Goal: Information Seeking & Learning: Understand process/instructions

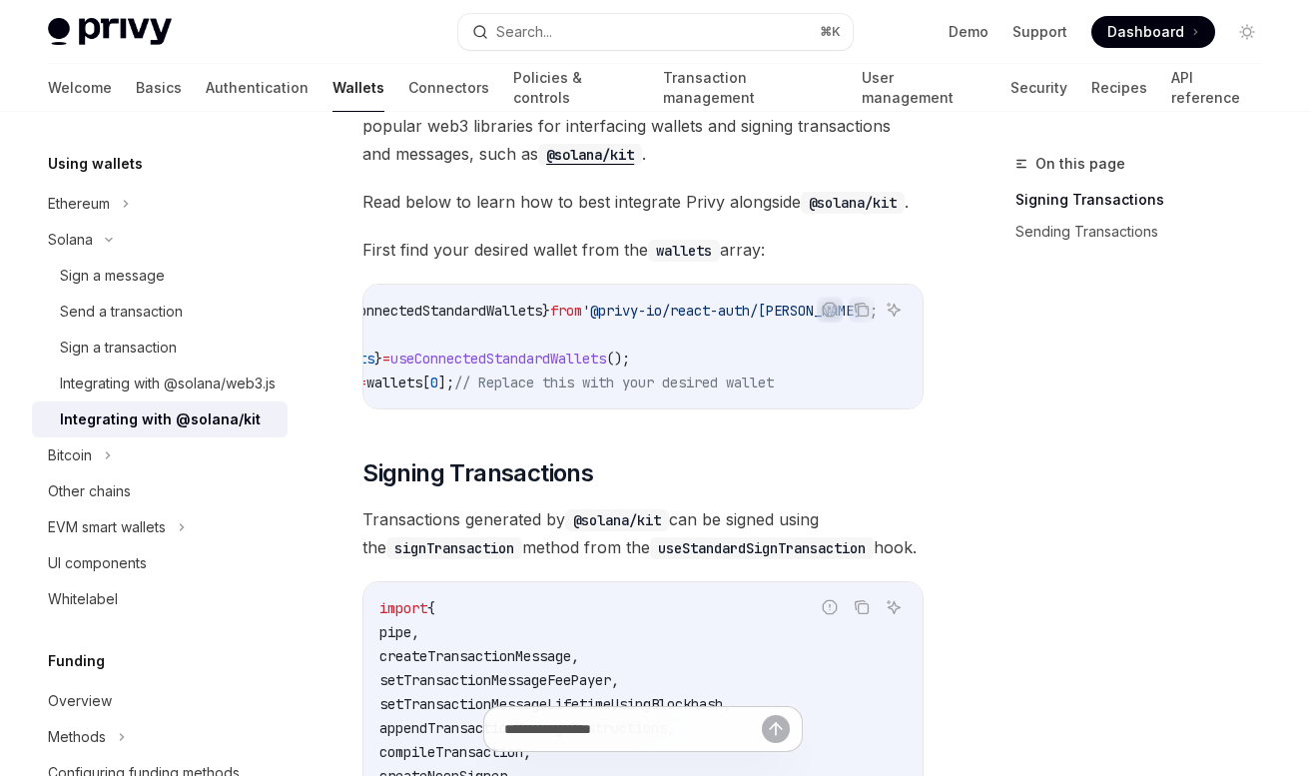
scroll to position [280, 0]
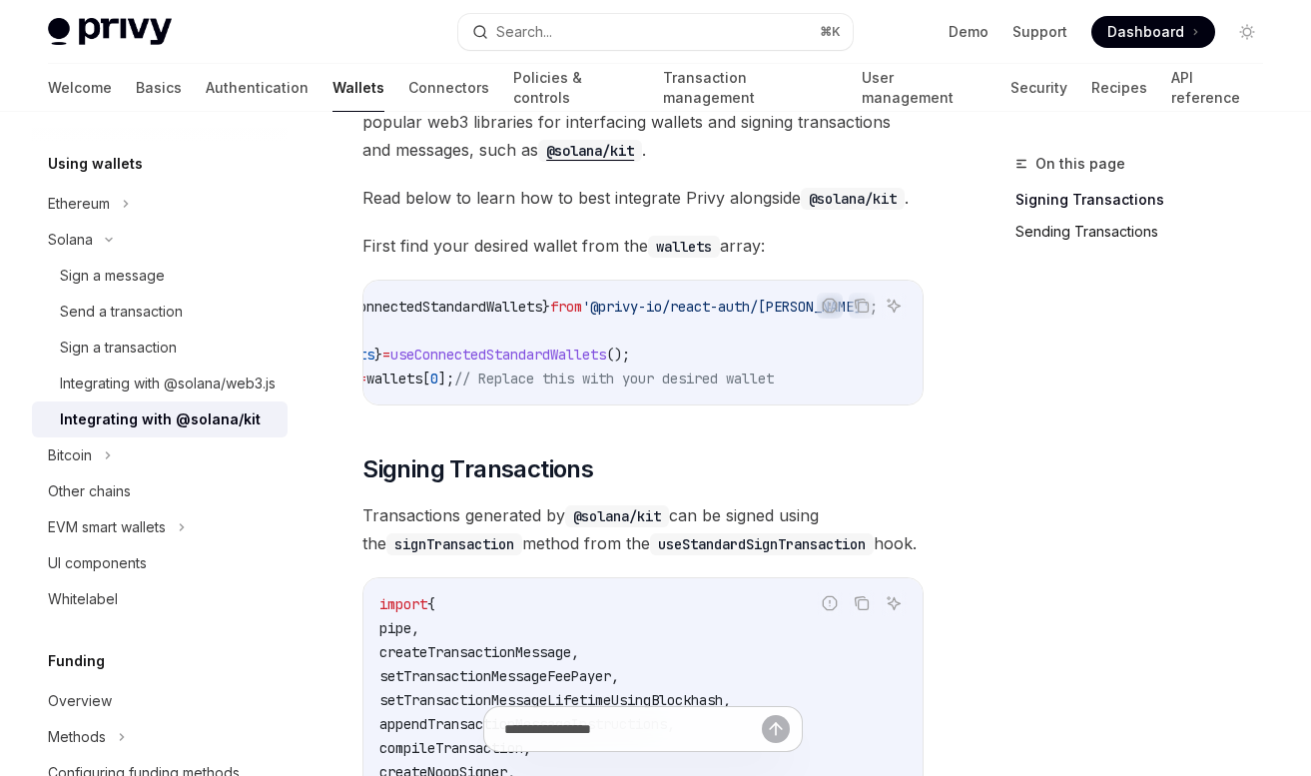
click at [1080, 227] on link "Sending Transactions" at bounding box center [1148, 232] width 264 height 32
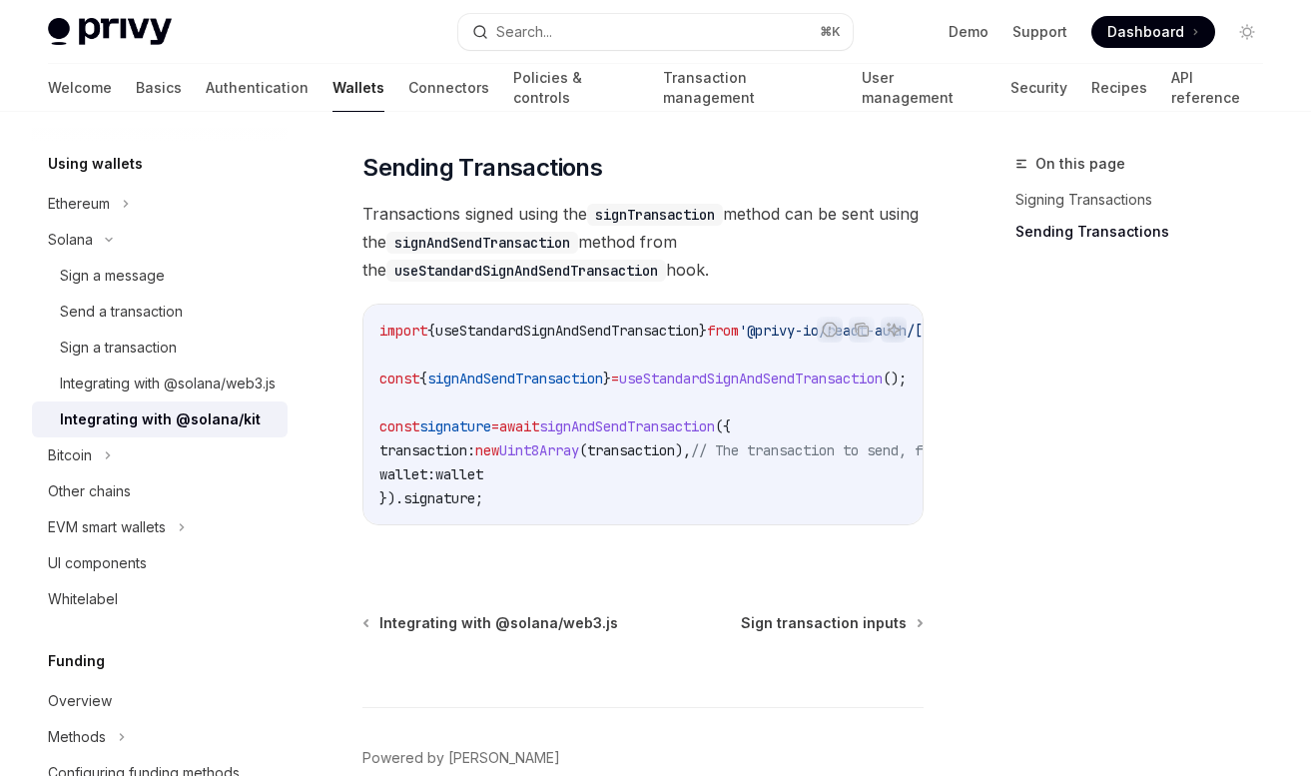
click at [654, 331] on span "useStandardSignAndSendTransaction" at bounding box center [567, 331] width 264 height 18
copy span "useStandardSignAndSendTransaction"
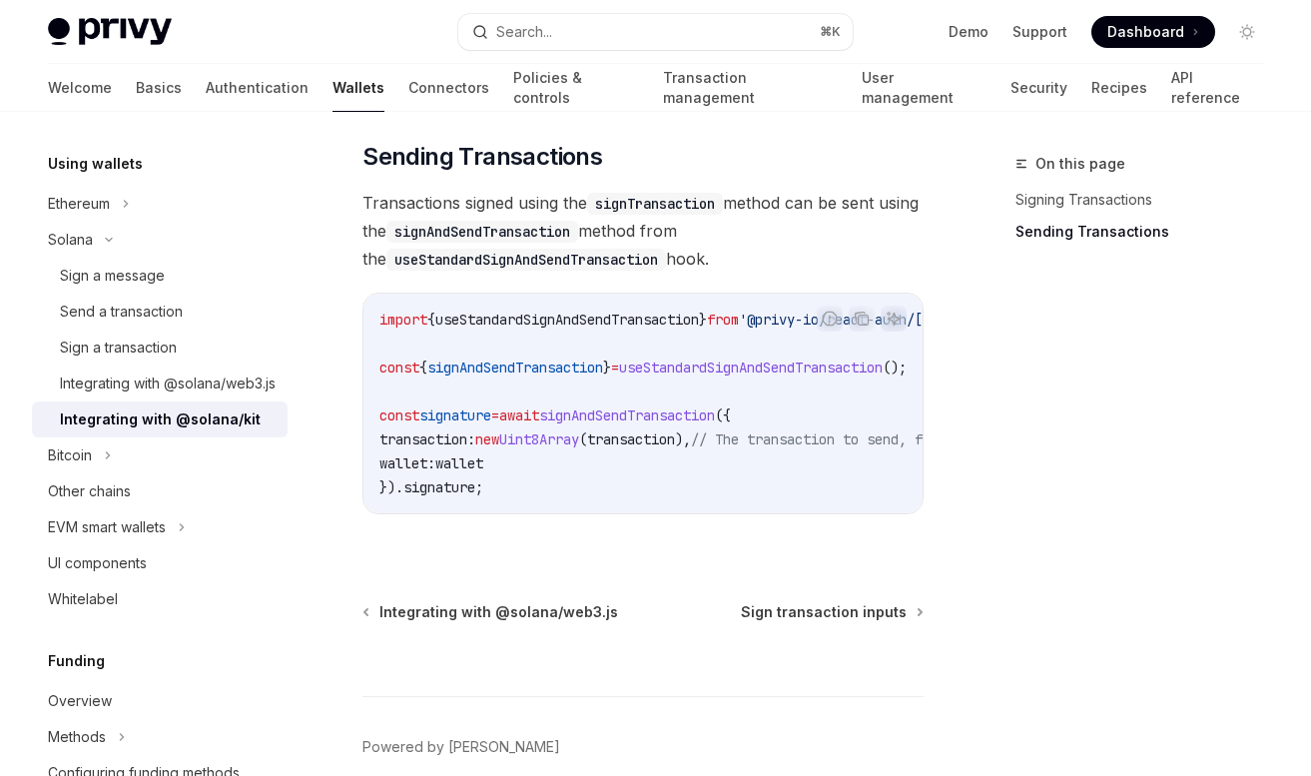
scroll to position [1802, 0]
click at [455, 480] on span "signature" at bounding box center [440, 486] width 72 height 18
copy span "signature"
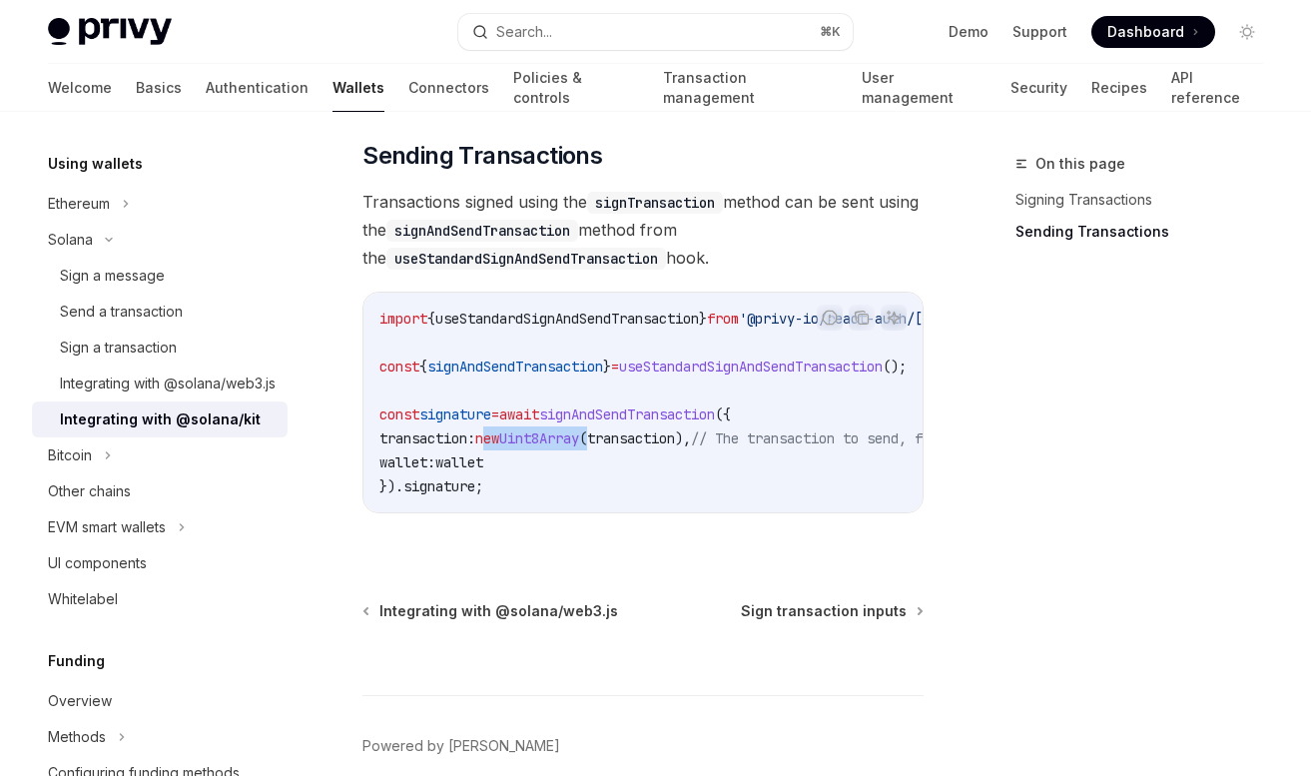
drag, startPoint x: 629, startPoint y: 440, endPoint x: 508, endPoint y: 439, distance: 120.9
click at [508, 439] on span "transaction: new Uint8Array ( transaction ), // The transaction to send, from t…" at bounding box center [747, 439] width 735 height 18
copy span "new Uint8Array ("
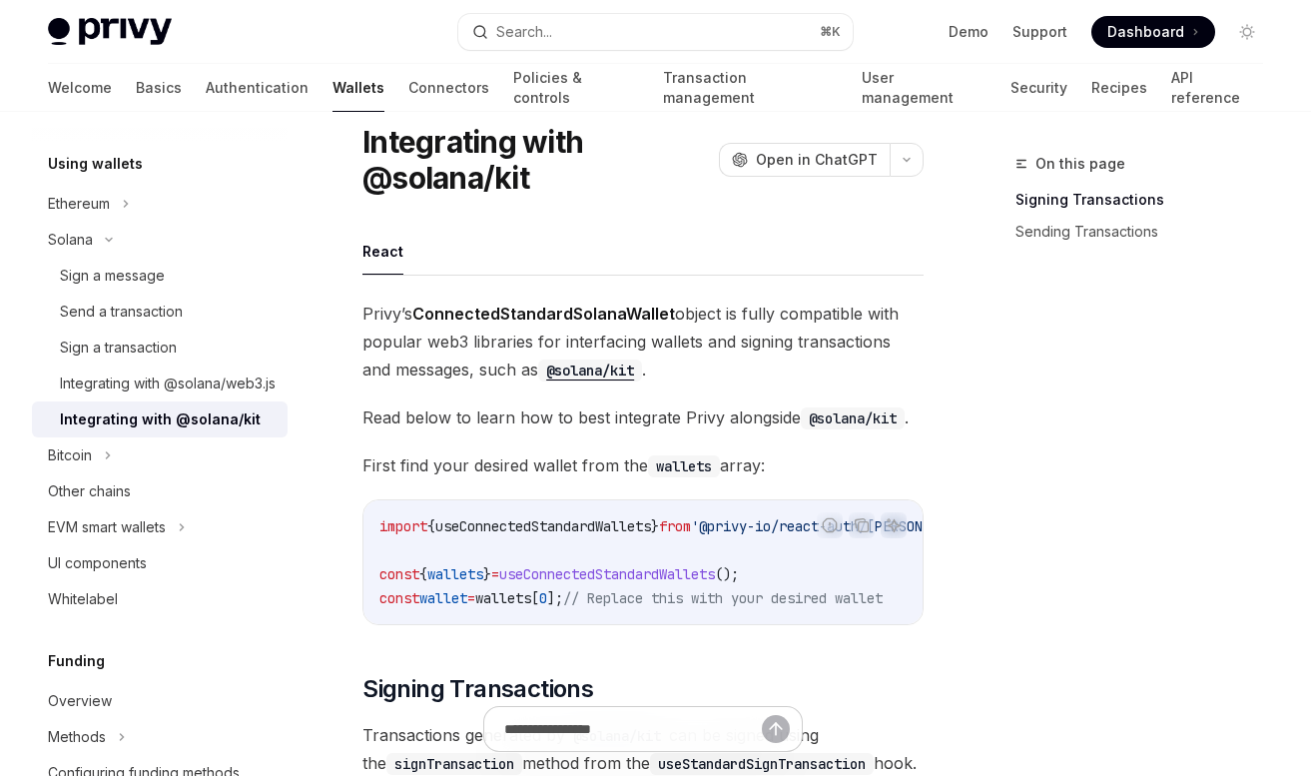
click at [560, 522] on span "useConnectedStandardWallets" at bounding box center [543, 526] width 216 height 18
copy span "useConnectedStandardWallets"
drag, startPoint x: 788, startPoint y: 576, endPoint x: 378, endPoint y: 573, distance: 410.5
click at [378, 573] on div "import { useConnectedStandardWallets } from '@privy-io/react-auth/solana' ; con…" at bounding box center [643, 562] width 559 height 124
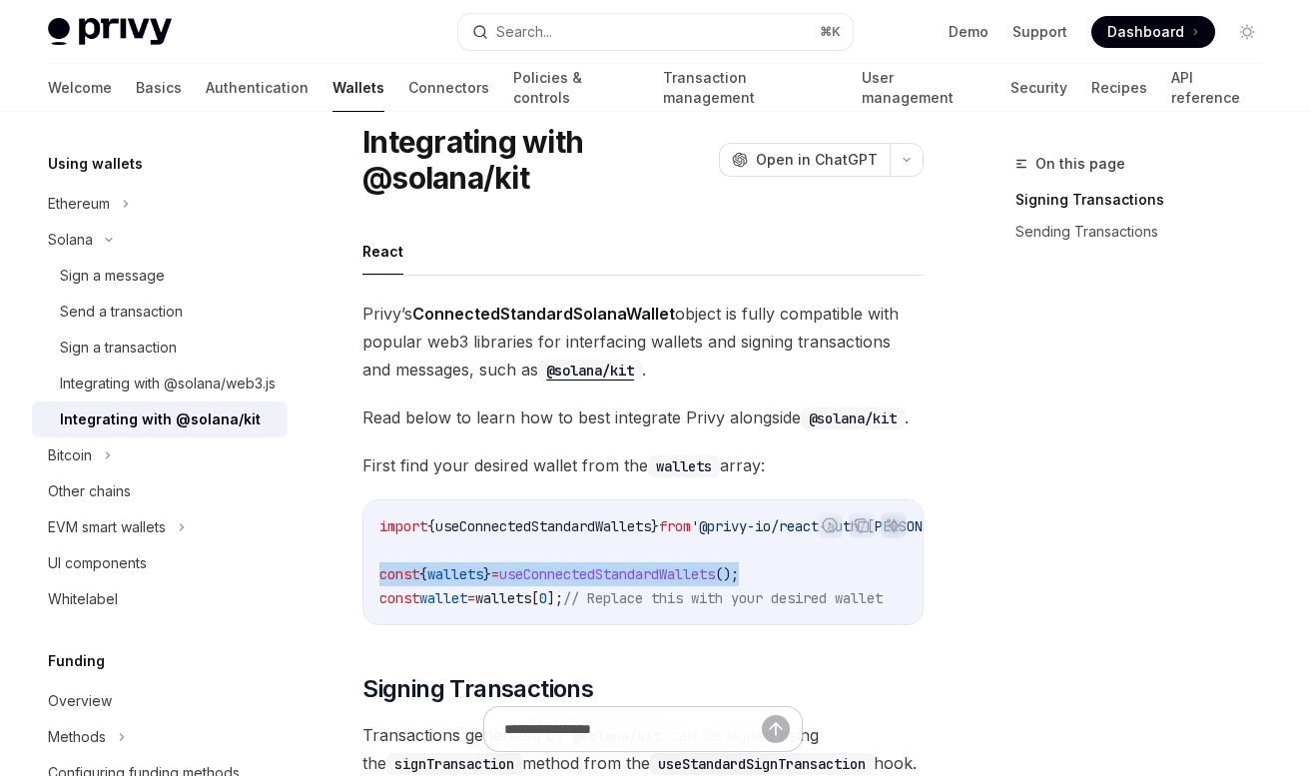
copy span "const { wallets } = useConnectedStandardWallets ();"
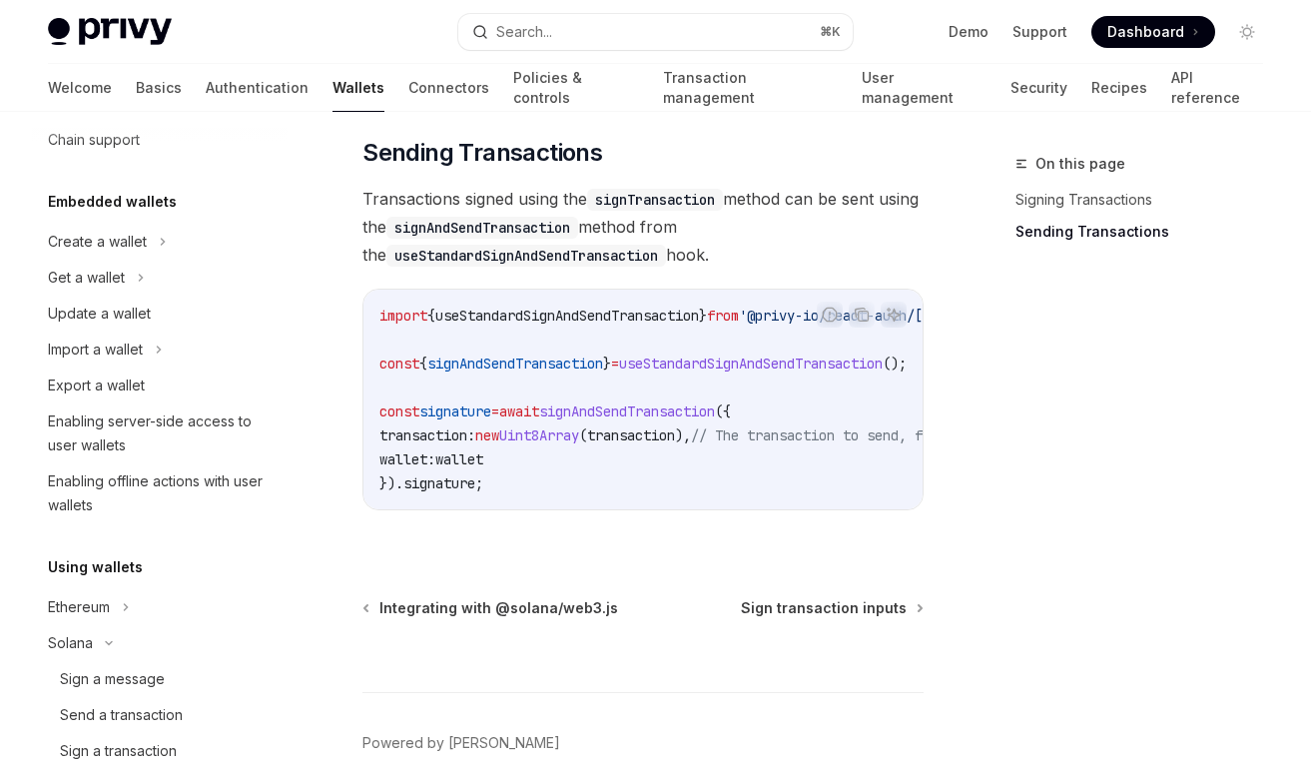
scroll to position [36, 0]
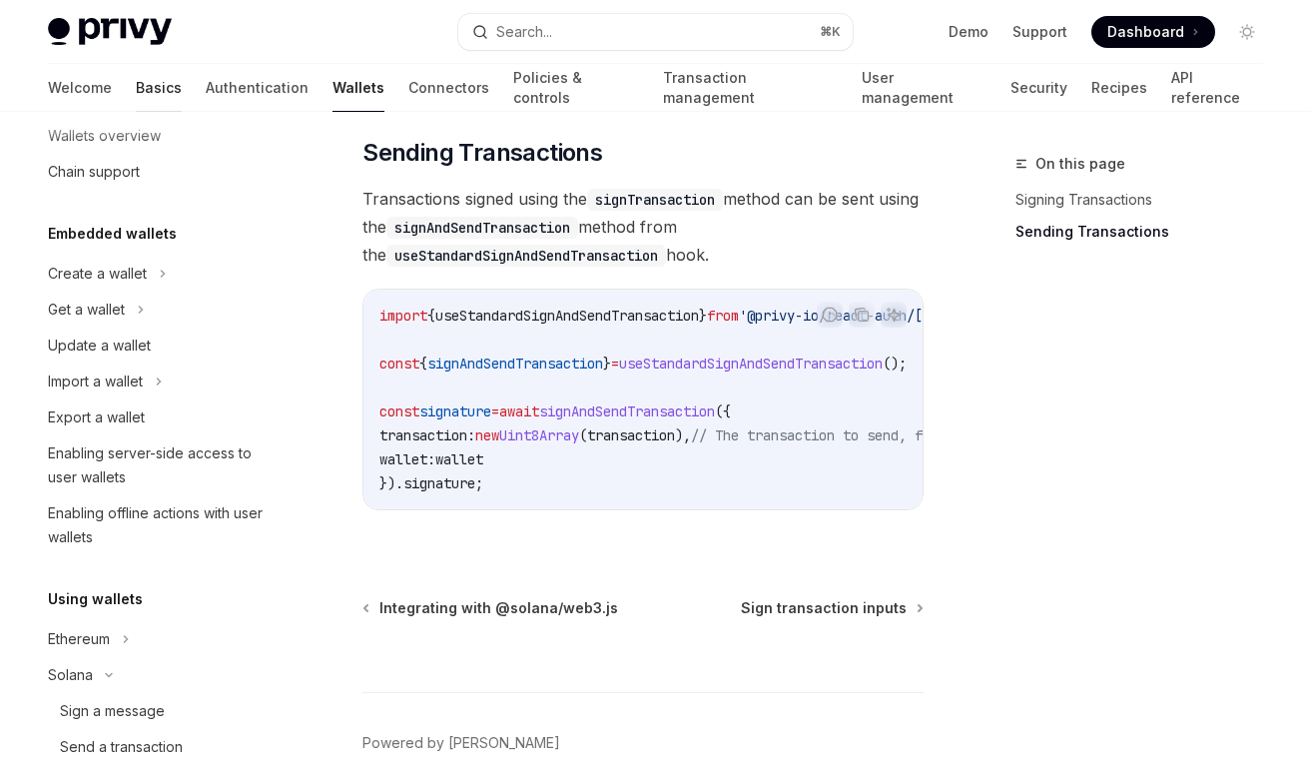
click at [136, 84] on link "Basics" at bounding box center [159, 88] width 46 height 48
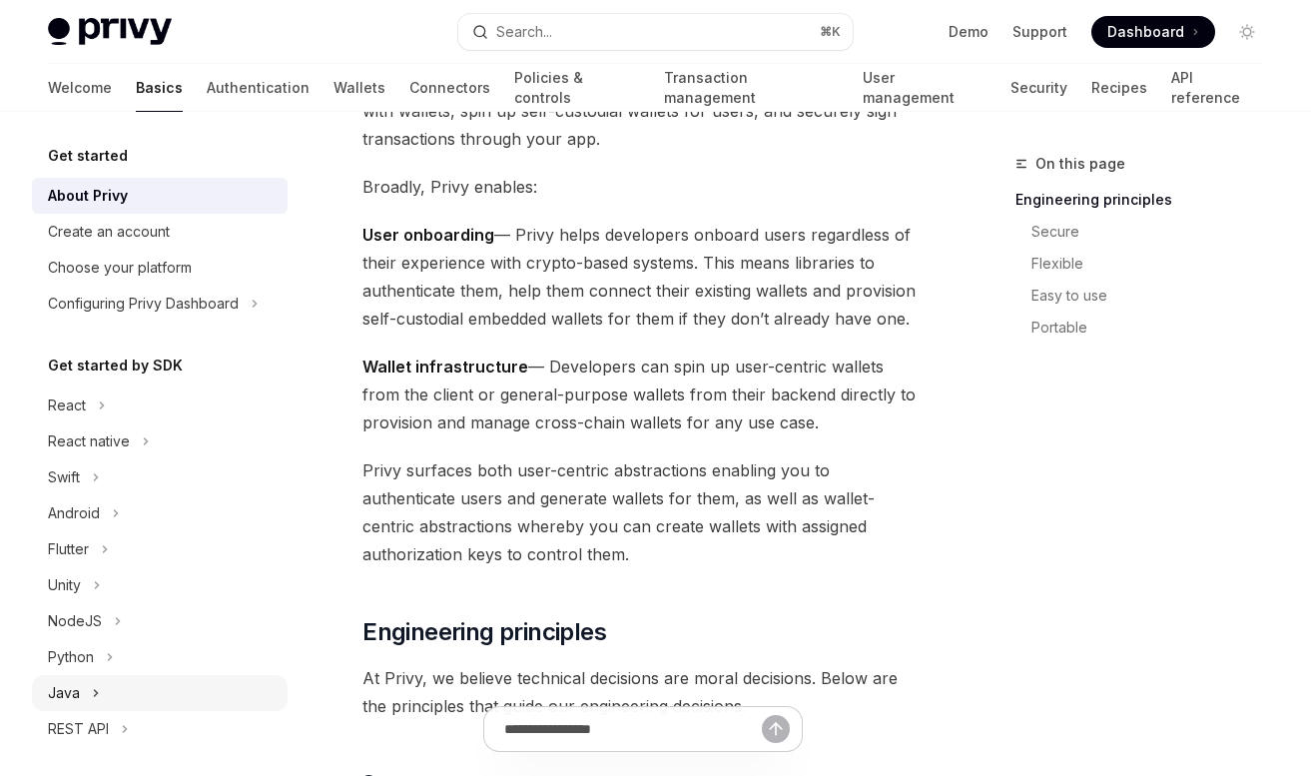
scroll to position [12, 0]
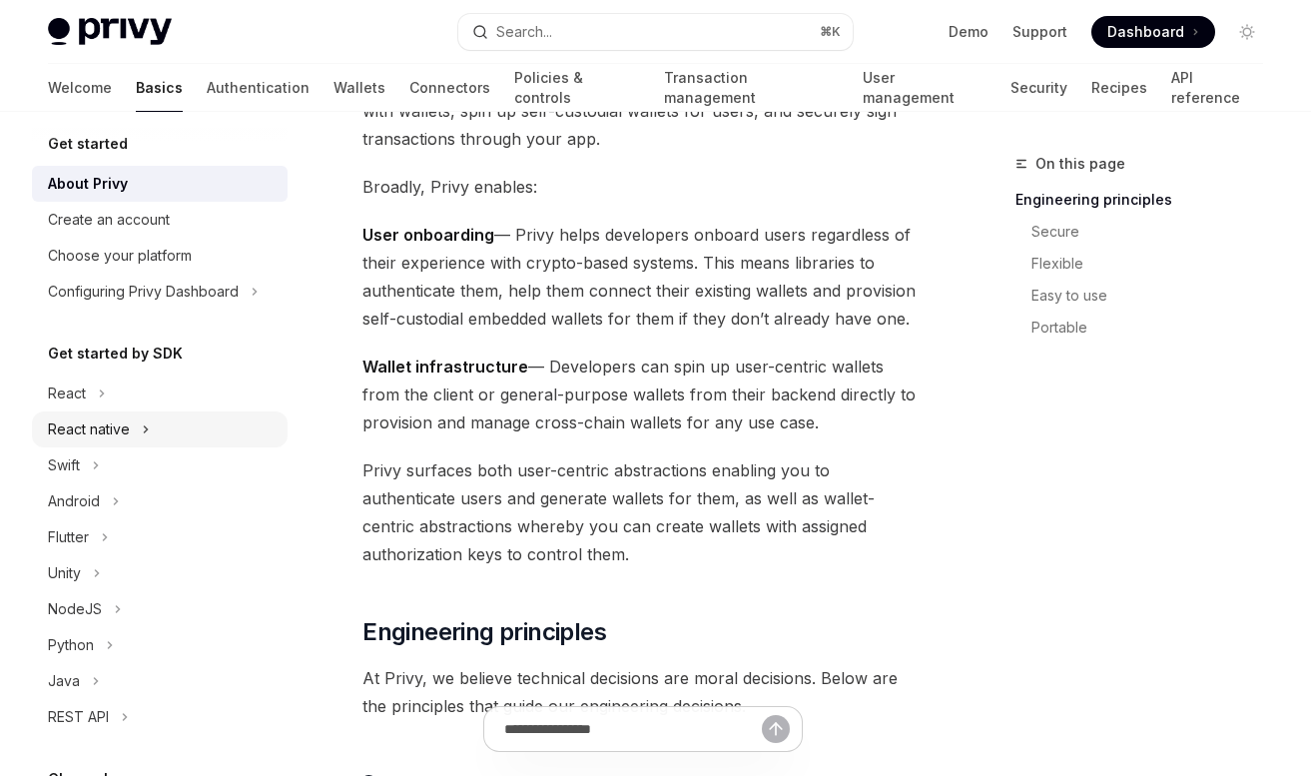
click at [97, 443] on div "React native" at bounding box center [160, 430] width 256 height 36
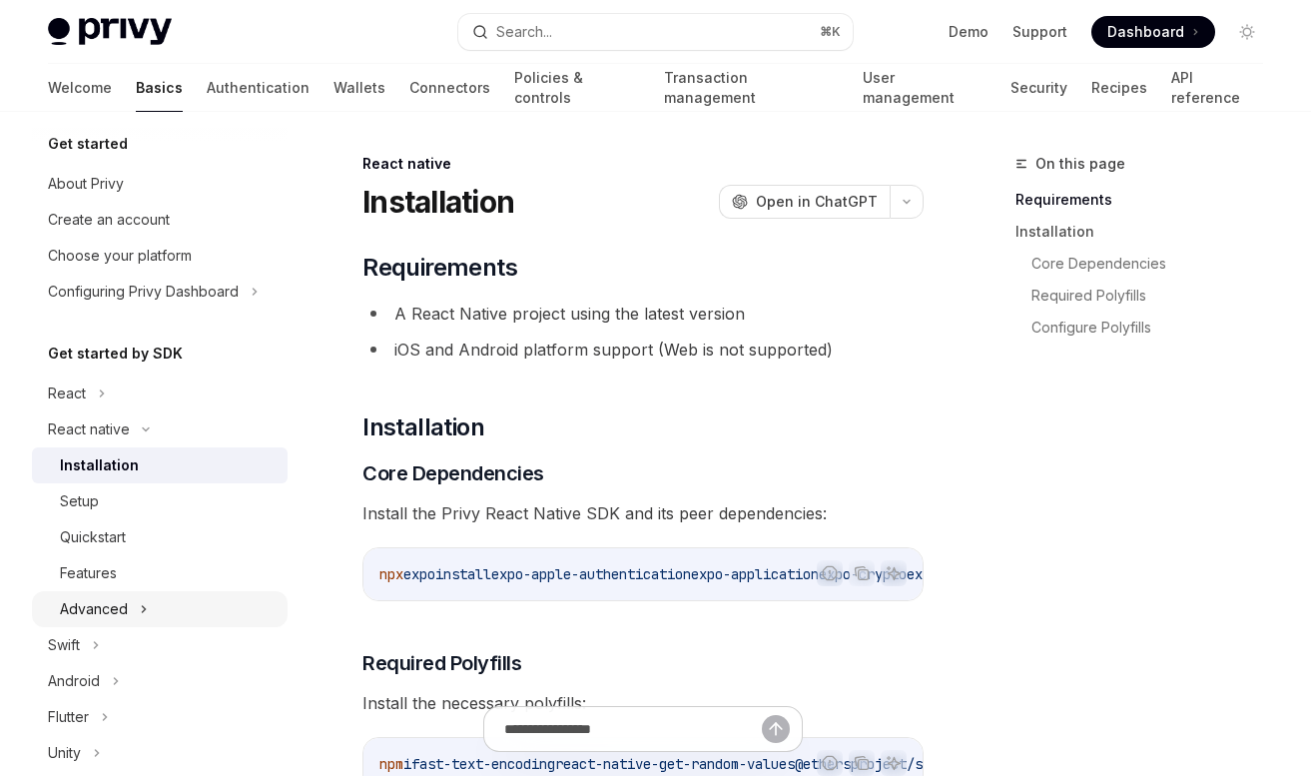
click at [93, 610] on div "Advanced" at bounding box center [94, 609] width 68 height 24
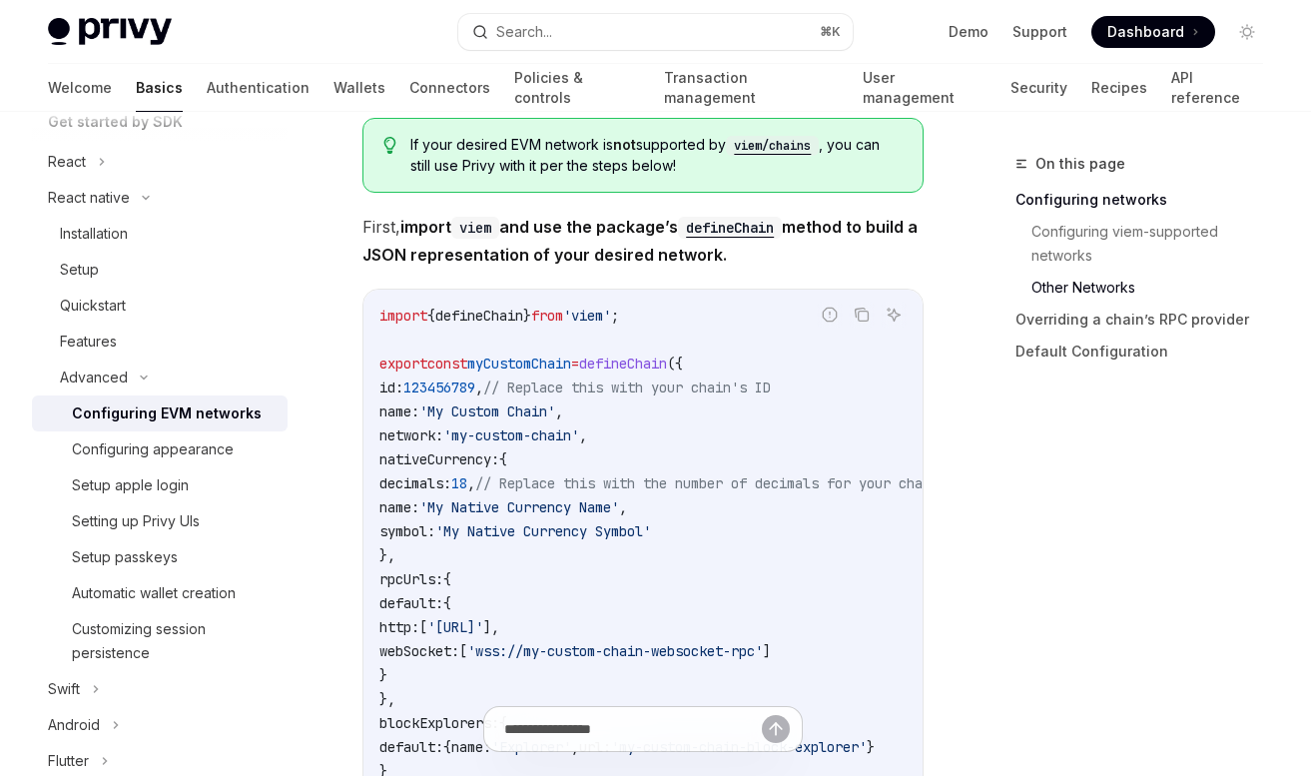
scroll to position [2027, 0]
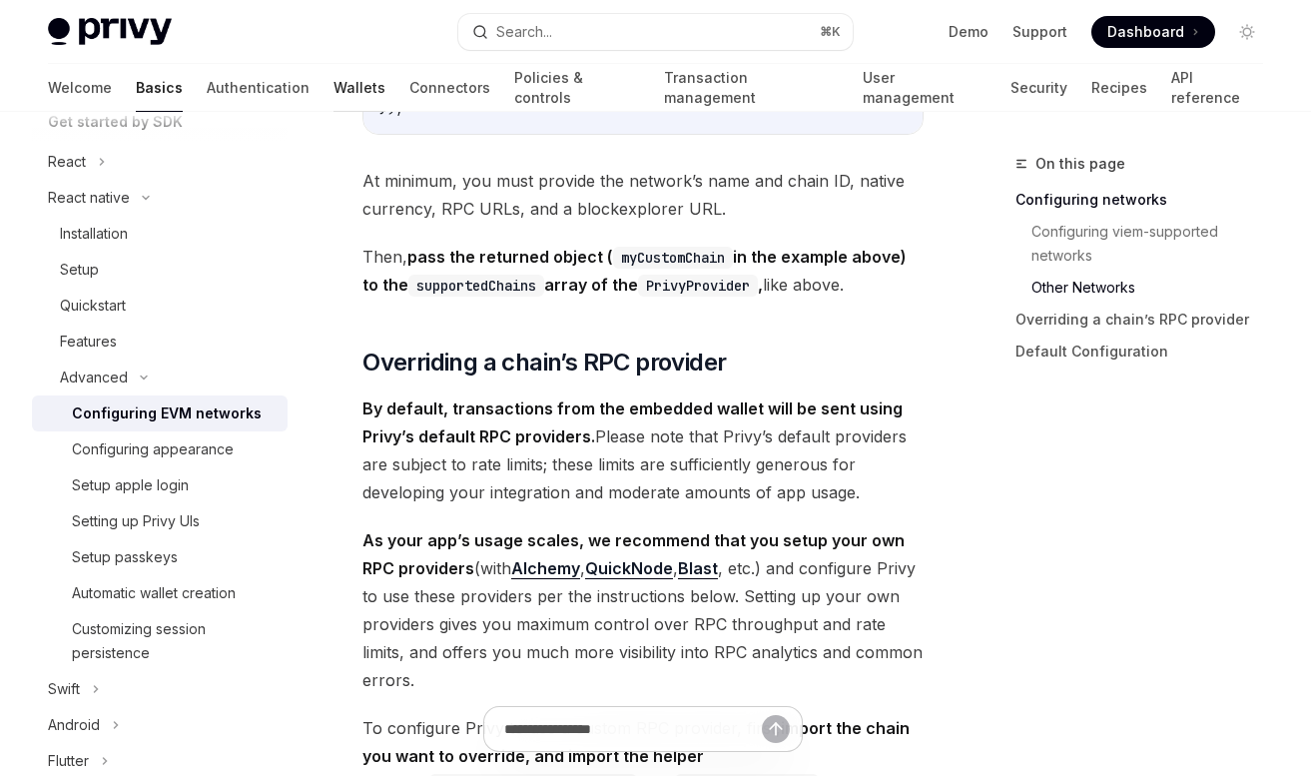
click at [334, 91] on link "Wallets" at bounding box center [360, 88] width 52 height 48
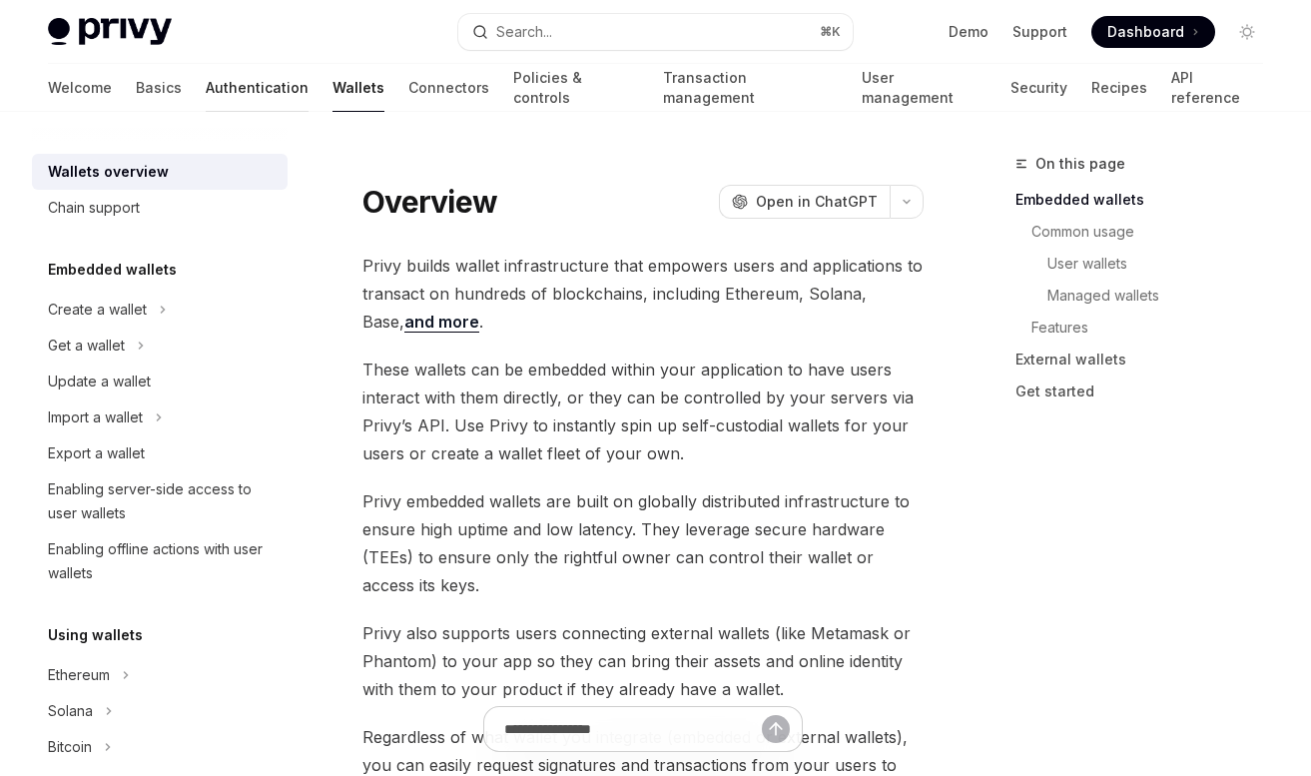
click at [206, 89] on link "Authentication" at bounding box center [257, 88] width 103 height 48
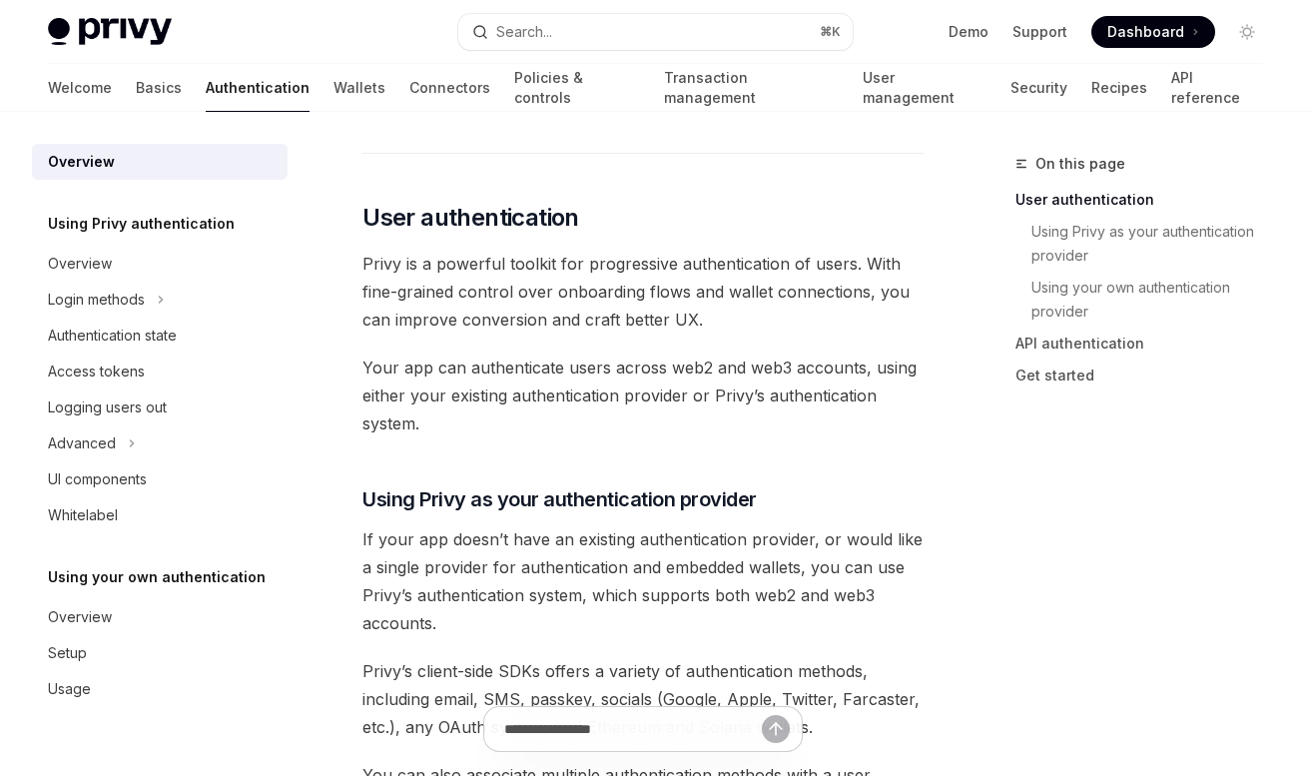
scroll to position [456, 0]
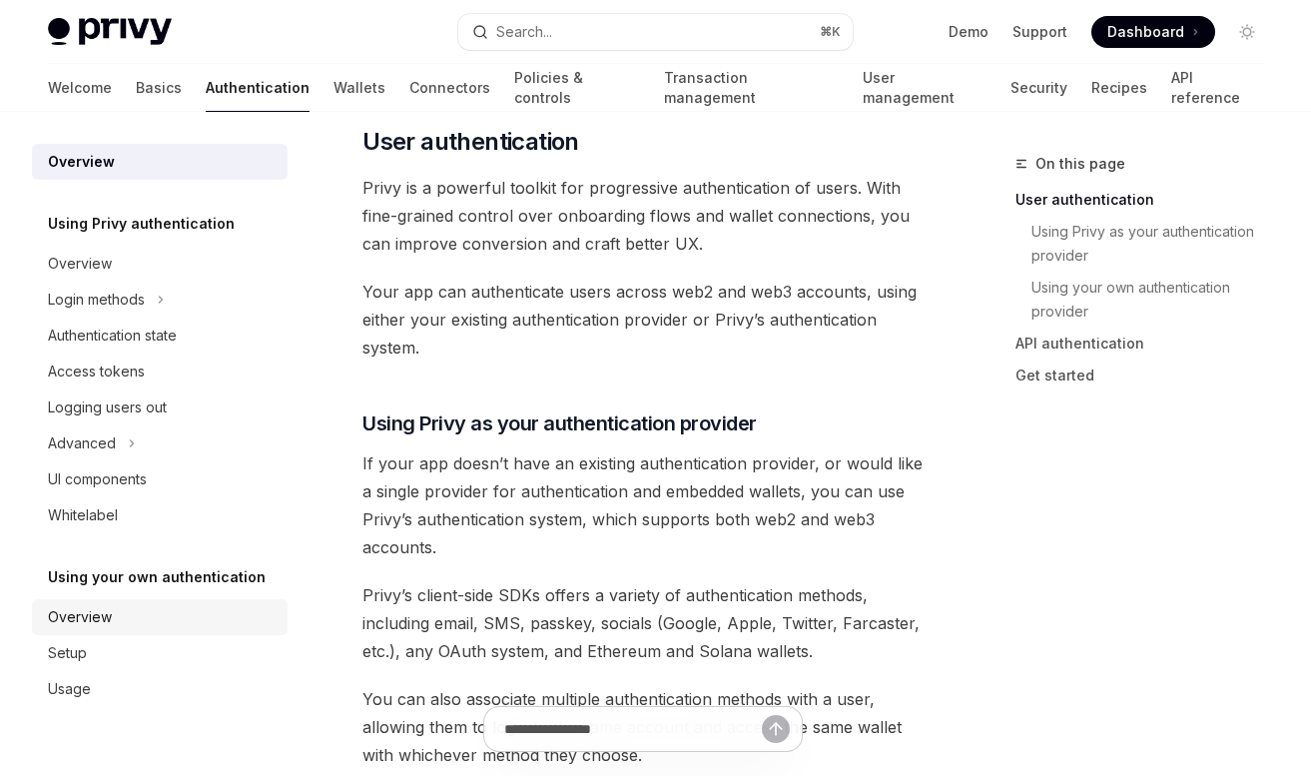
click at [119, 624] on div "Overview" at bounding box center [162, 617] width 228 height 24
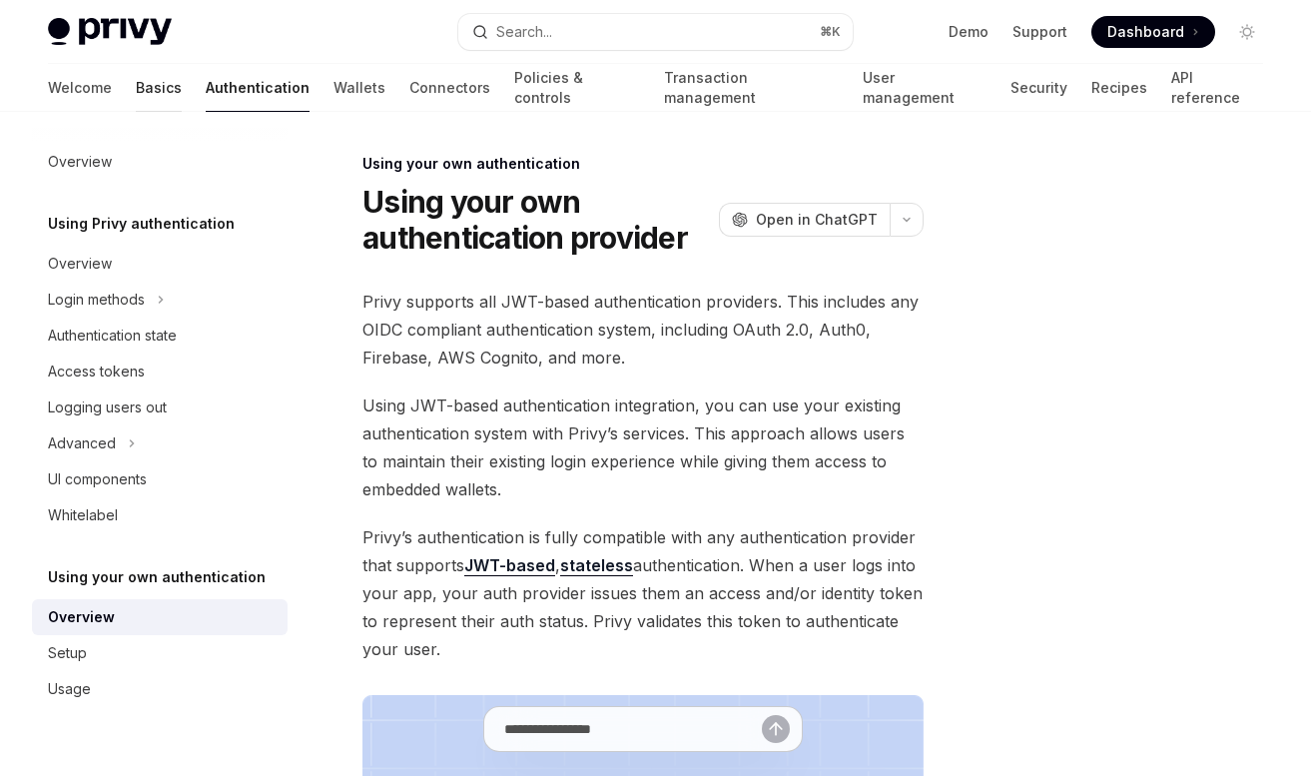
click at [136, 93] on link "Basics" at bounding box center [159, 88] width 46 height 48
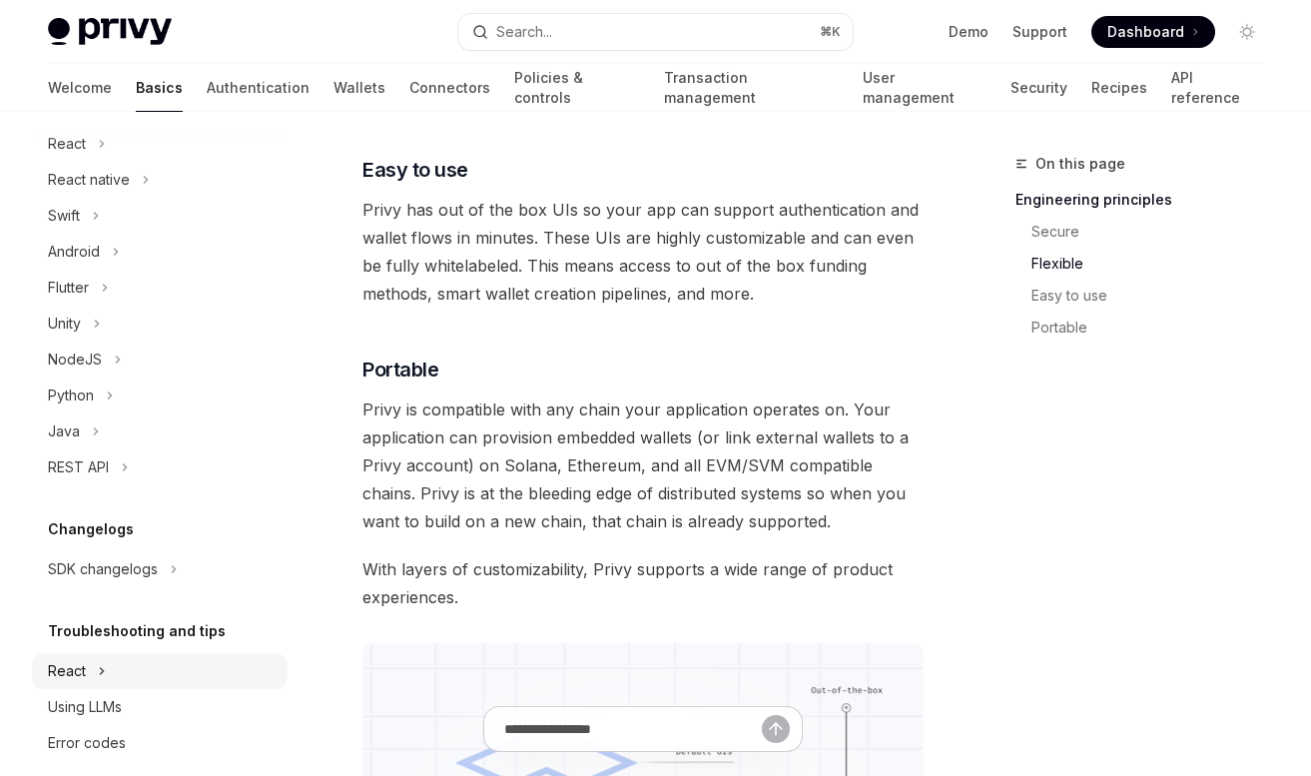
click at [119, 669] on div "React" at bounding box center [160, 671] width 256 height 36
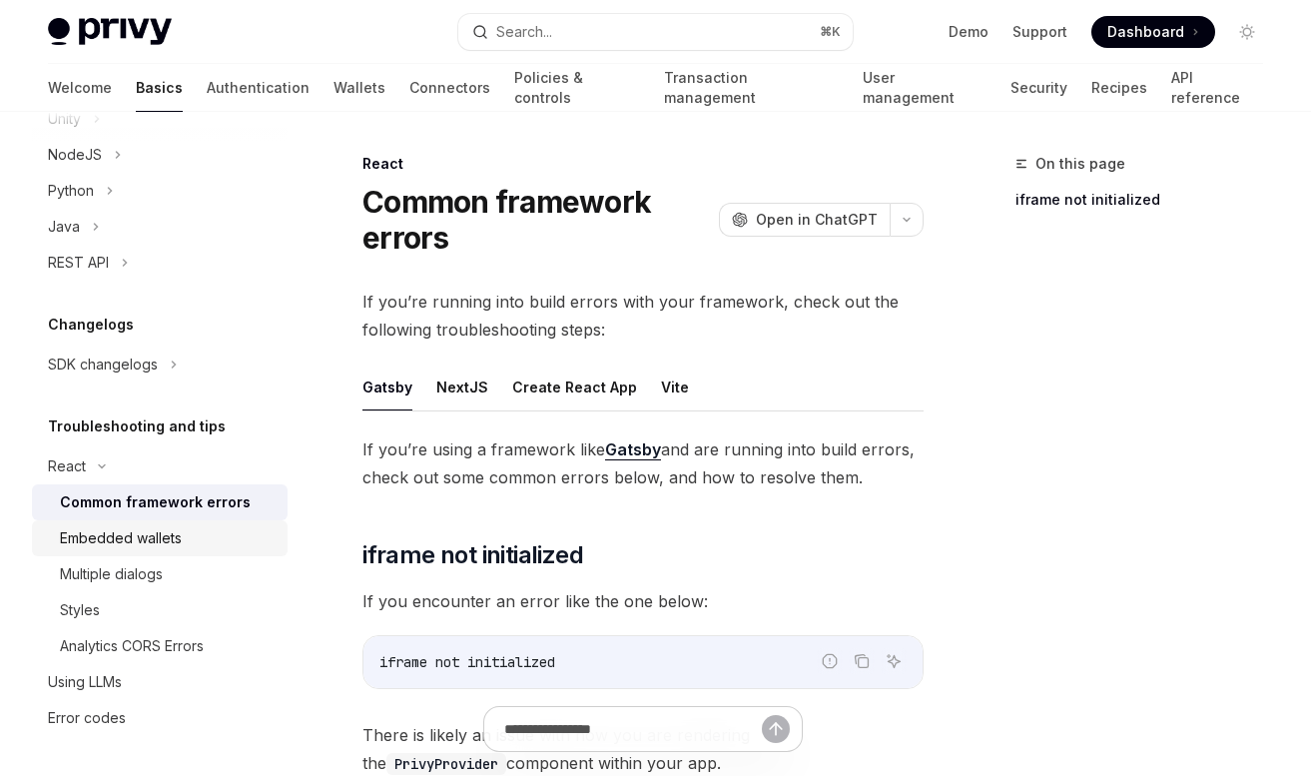
click at [165, 548] on div "Embedded wallets" at bounding box center [121, 538] width 122 height 24
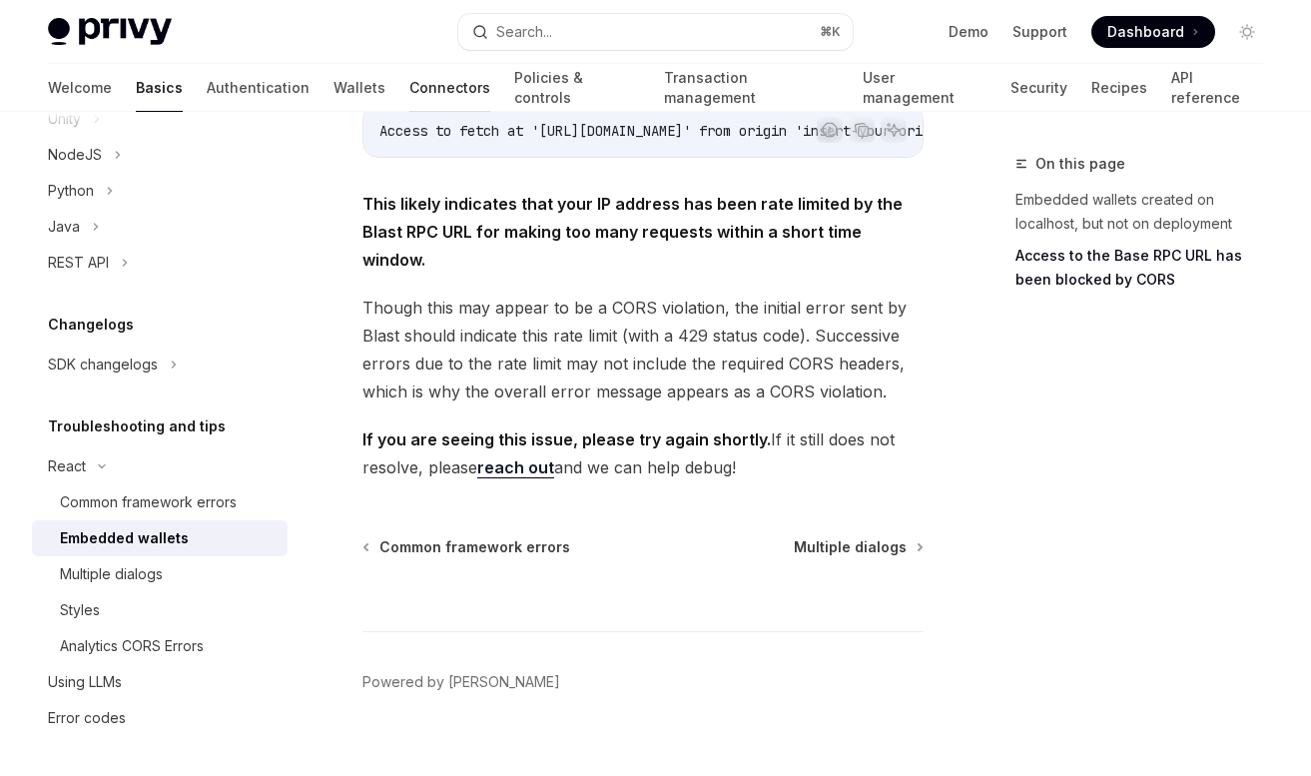
click at [410, 86] on link "Connectors" at bounding box center [450, 88] width 81 height 48
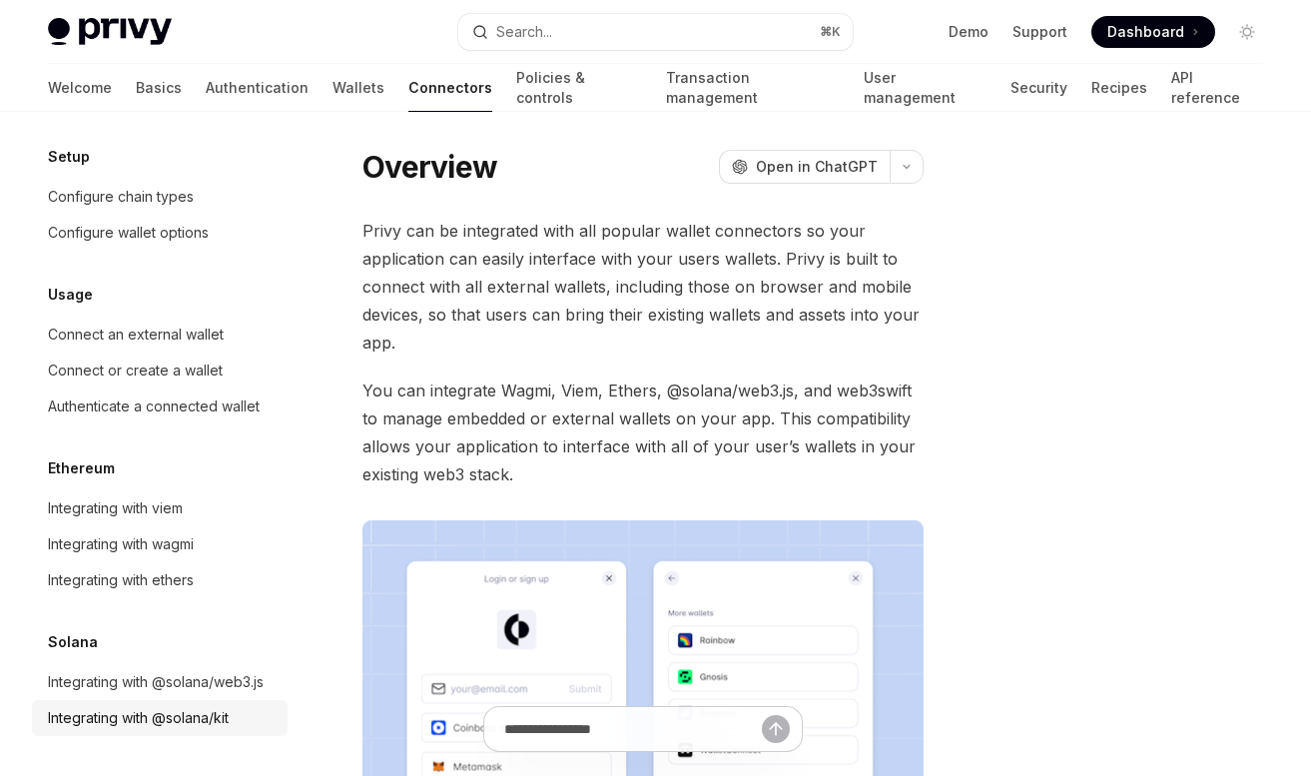
click at [220, 723] on div "Integrating with @solana/kit" at bounding box center [138, 718] width 181 height 24
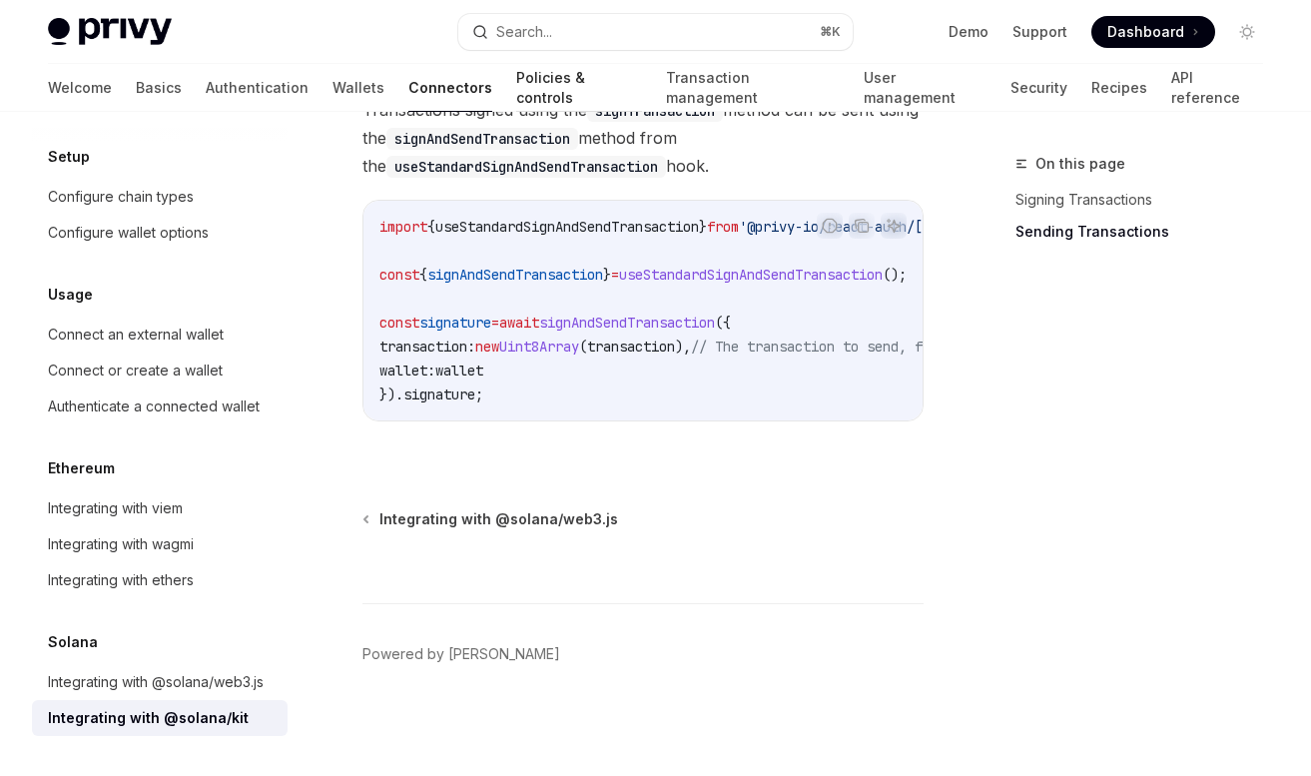
click at [516, 102] on link "Policies & controls" at bounding box center [579, 88] width 126 height 48
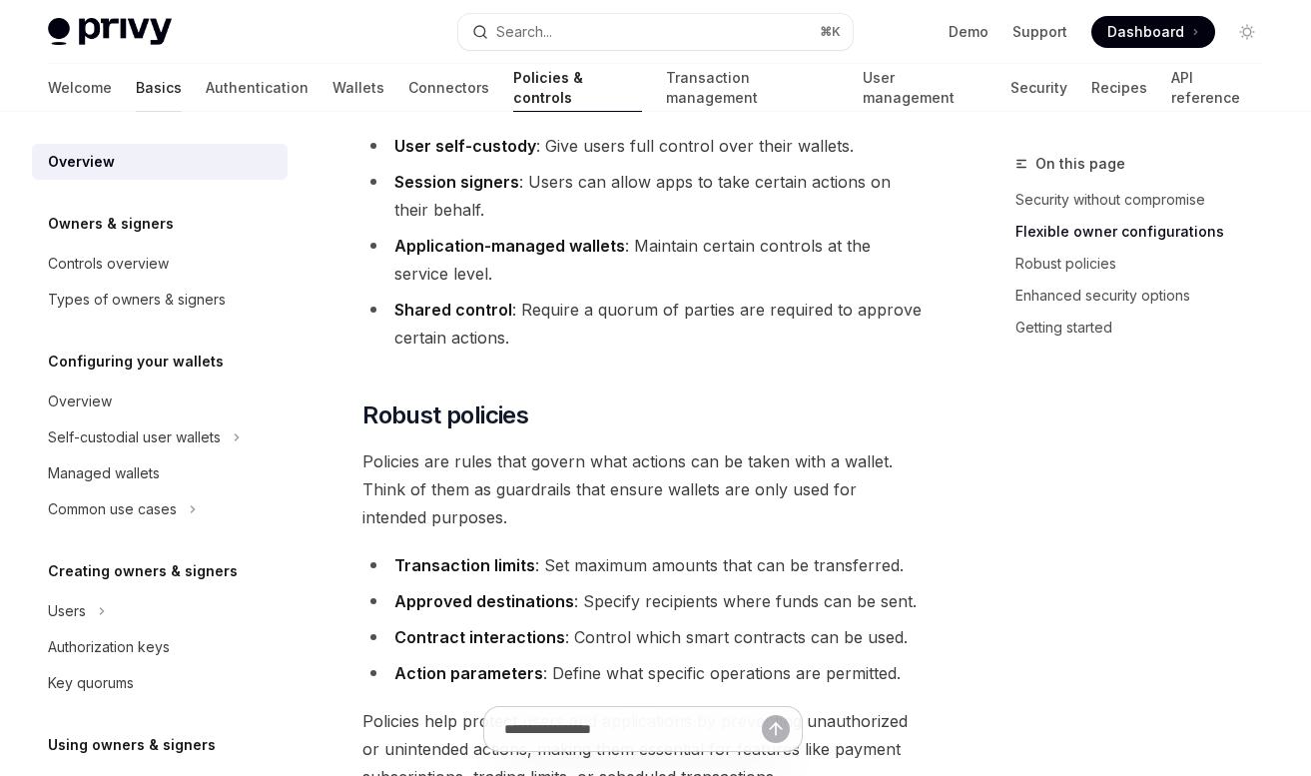
click at [136, 96] on link "Basics" at bounding box center [159, 88] width 46 height 48
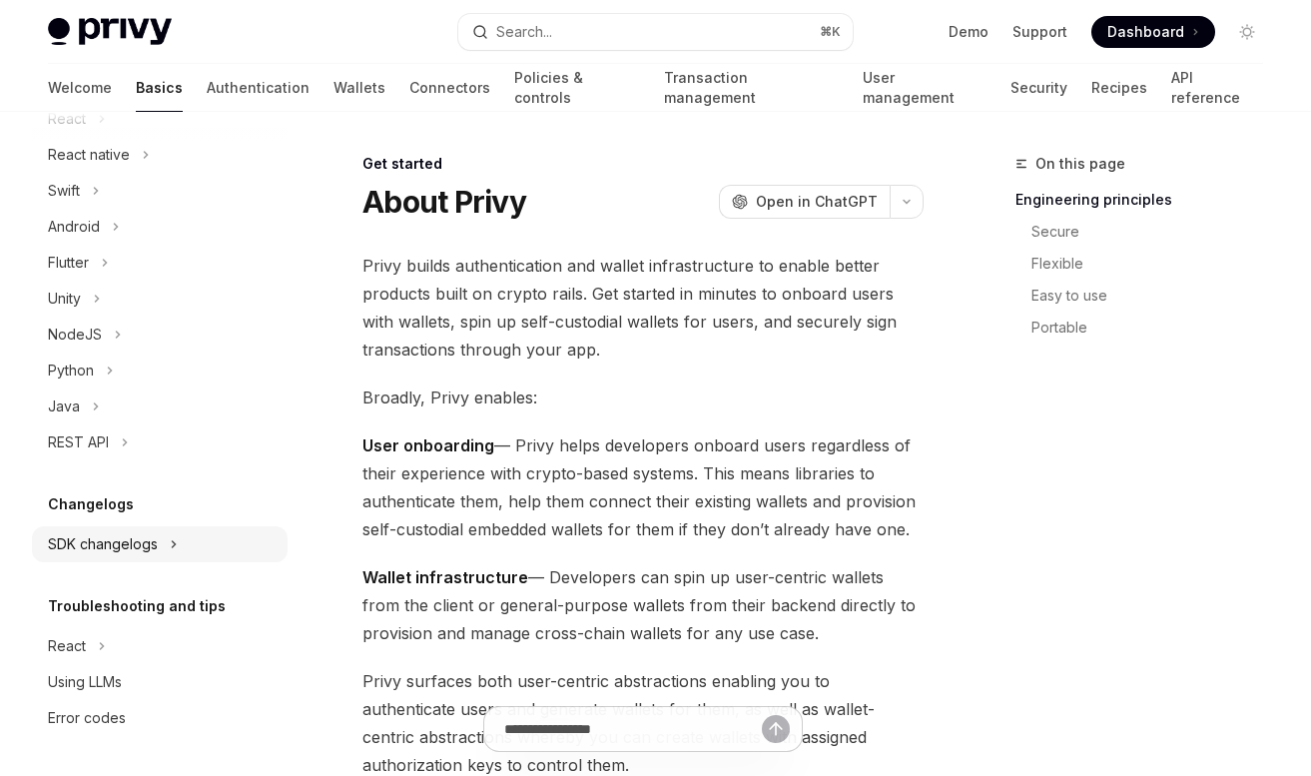
click at [148, 545] on div "SDK changelogs" at bounding box center [103, 544] width 110 height 24
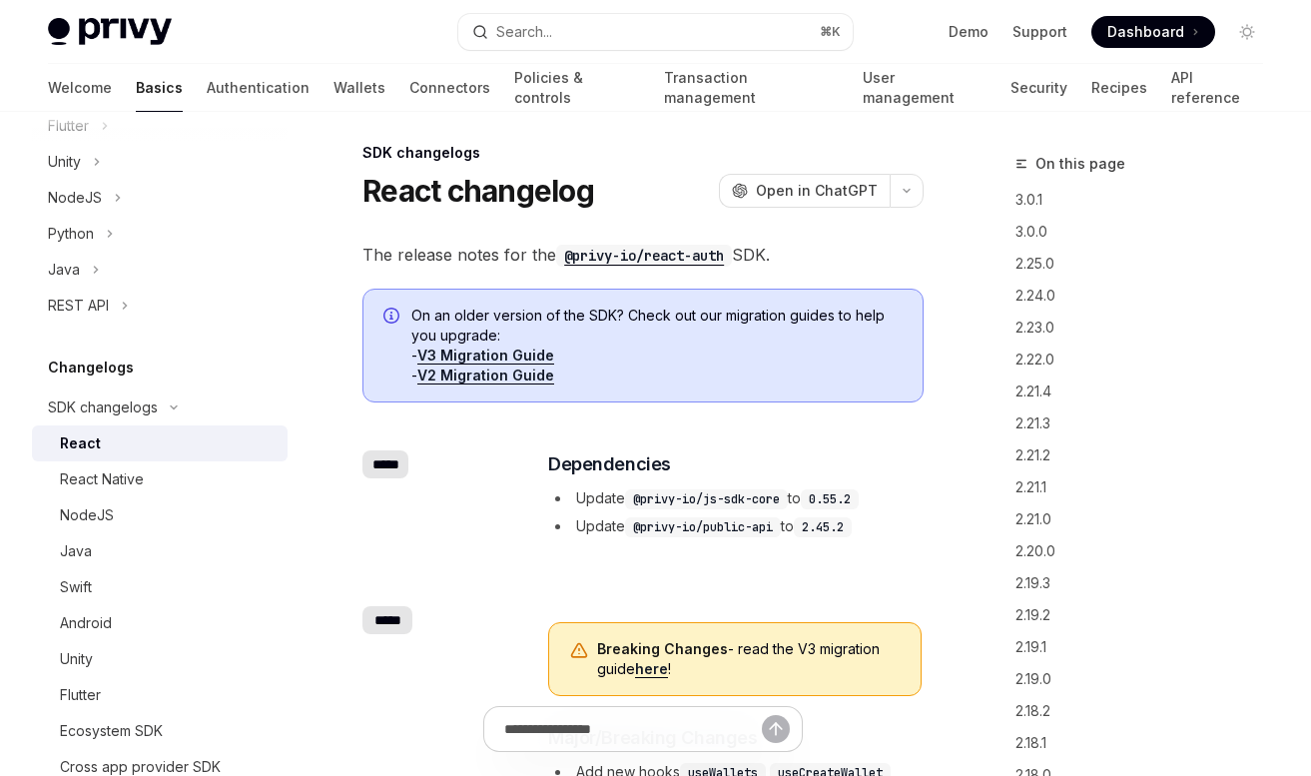
click at [504, 350] on link "V3 Migration Guide" at bounding box center [486, 356] width 137 height 18
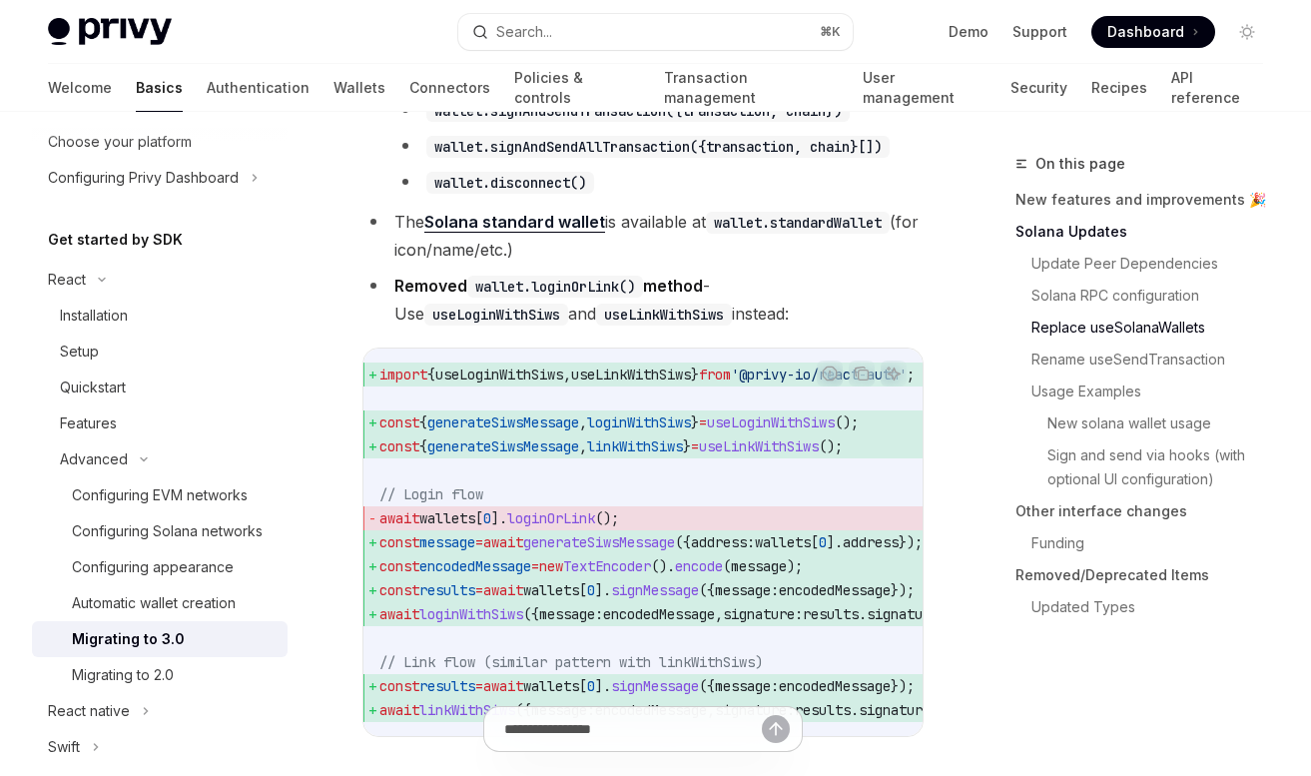
scroll to position [2563, 0]
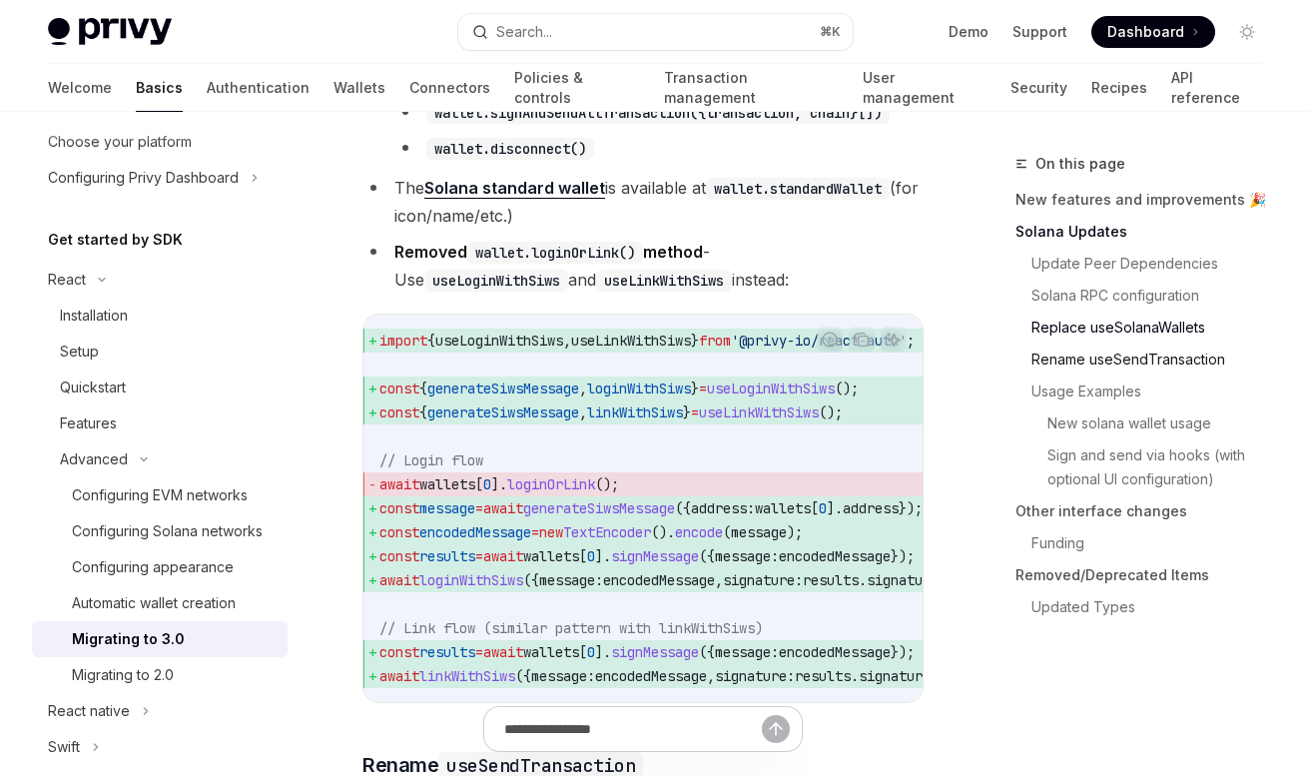
click at [1161, 362] on link "Rename useSendTransaction" at bounding box center [1156, 360] width 248 height 32
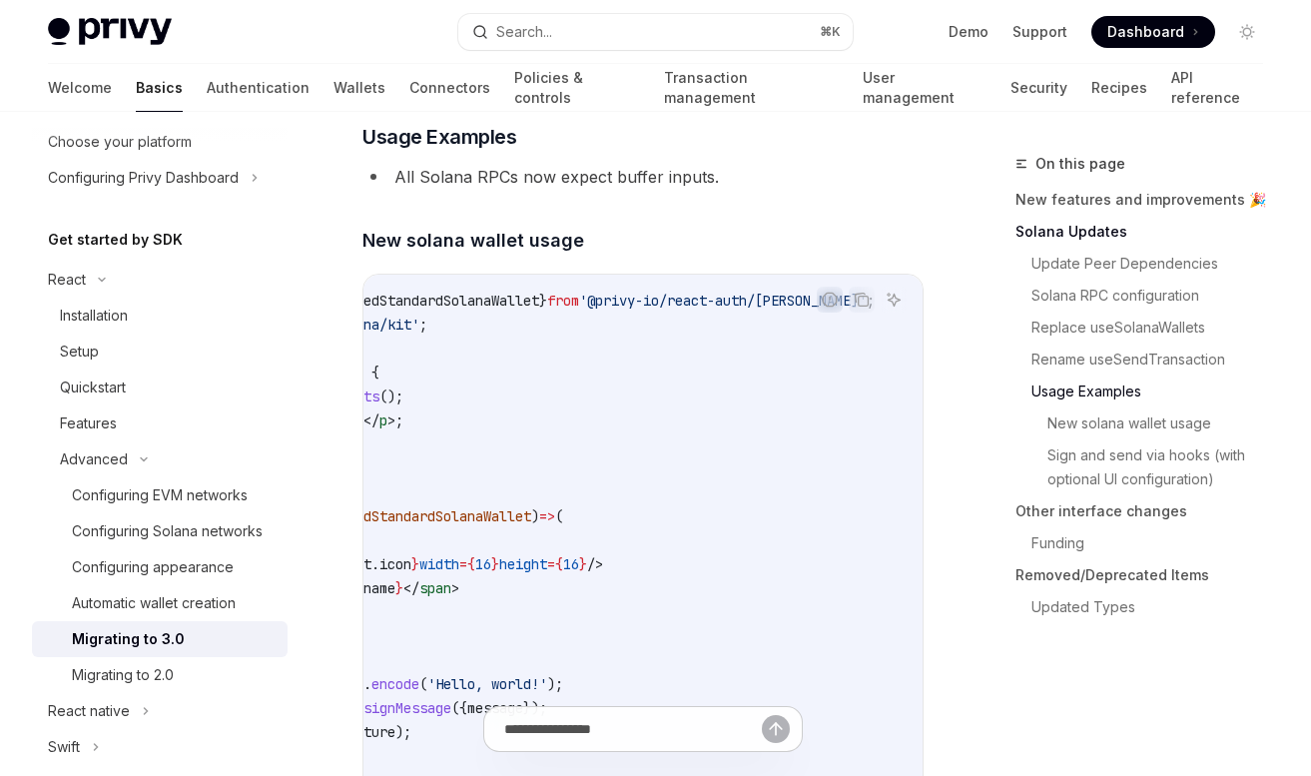
scroll to position [0, 265]
type textarea "*"
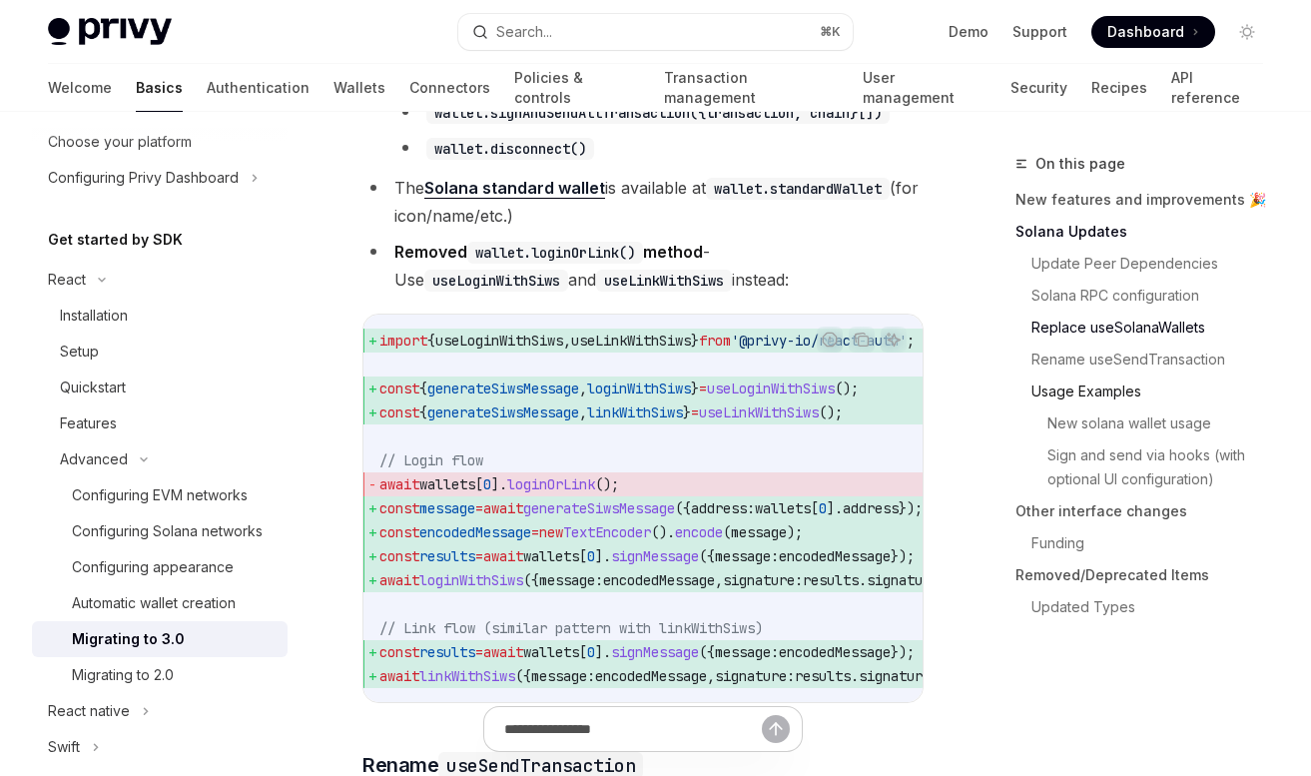
scroll to position [2563, 0]
click at [1107, 356] on link "Rename useSendTransaction" at bounding box center [1156, 360] width 248 height 32
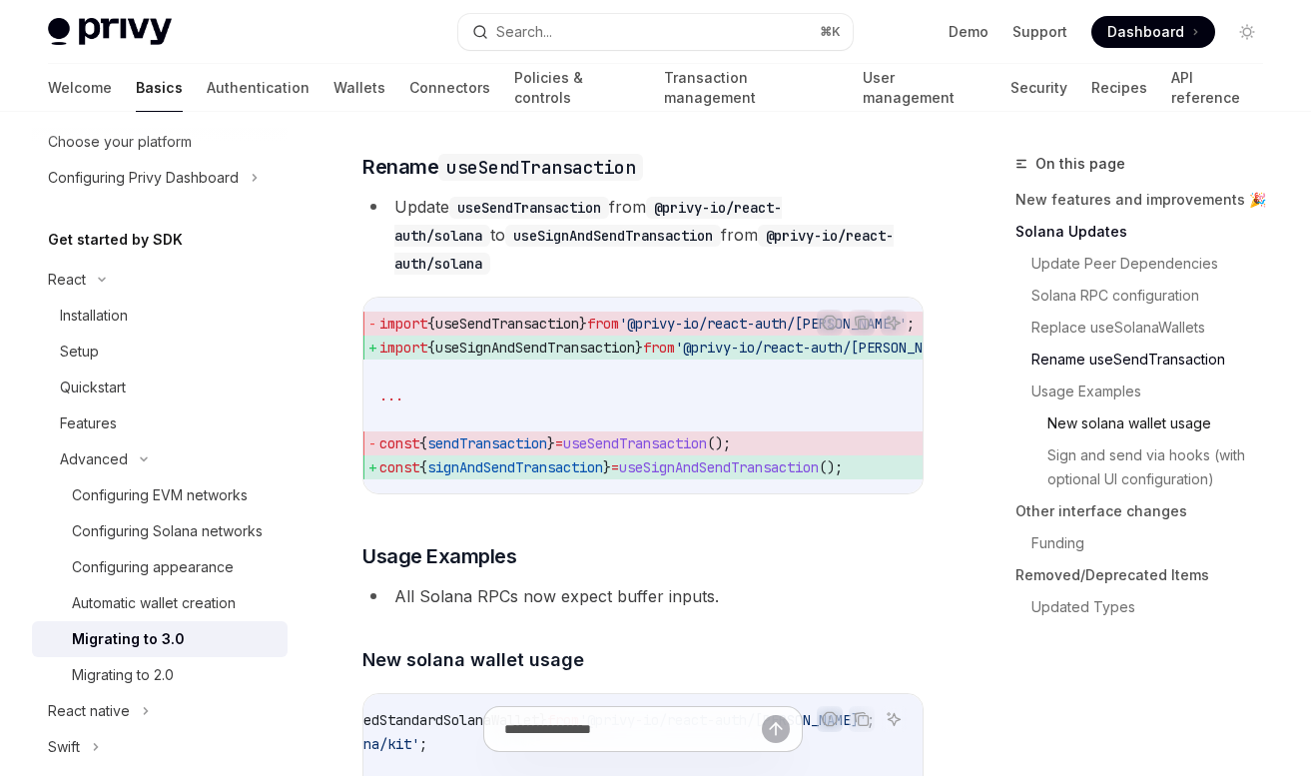
scroll to position [3162, 0]
click at [1092, 394] on link "Usage Examples" at bounding box center [1156, 392] width 248 height 32
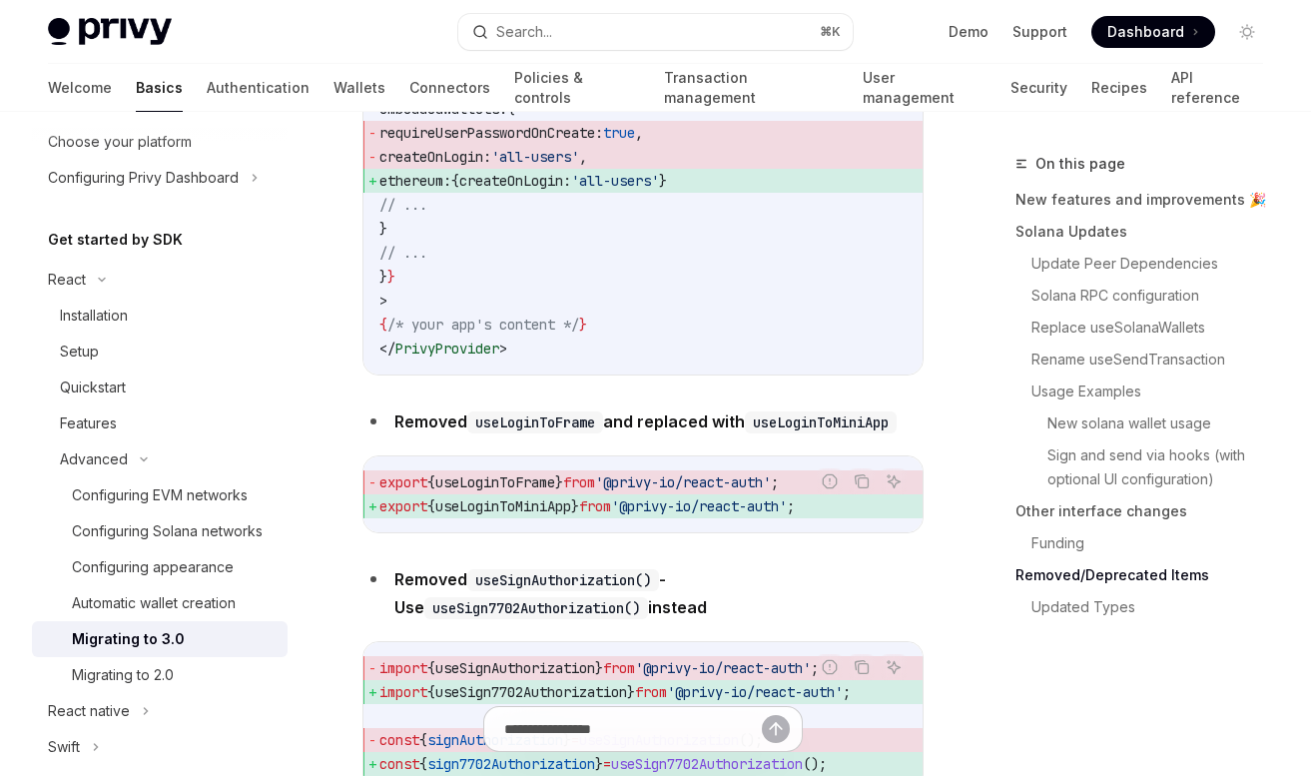
scroll to position [8187, 0]
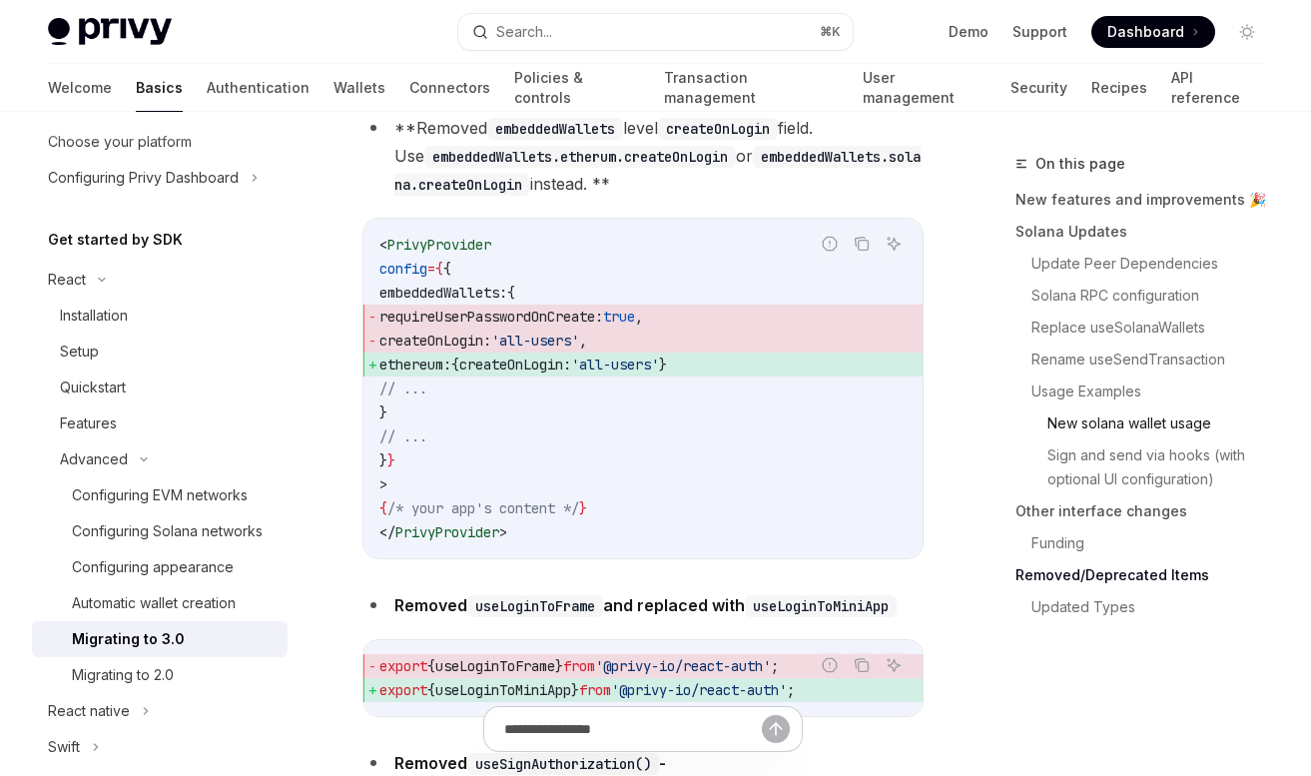
click at [1108, 423] on link "New solana wallet usage" at bounding box center [1164, 424] width 232 height 32
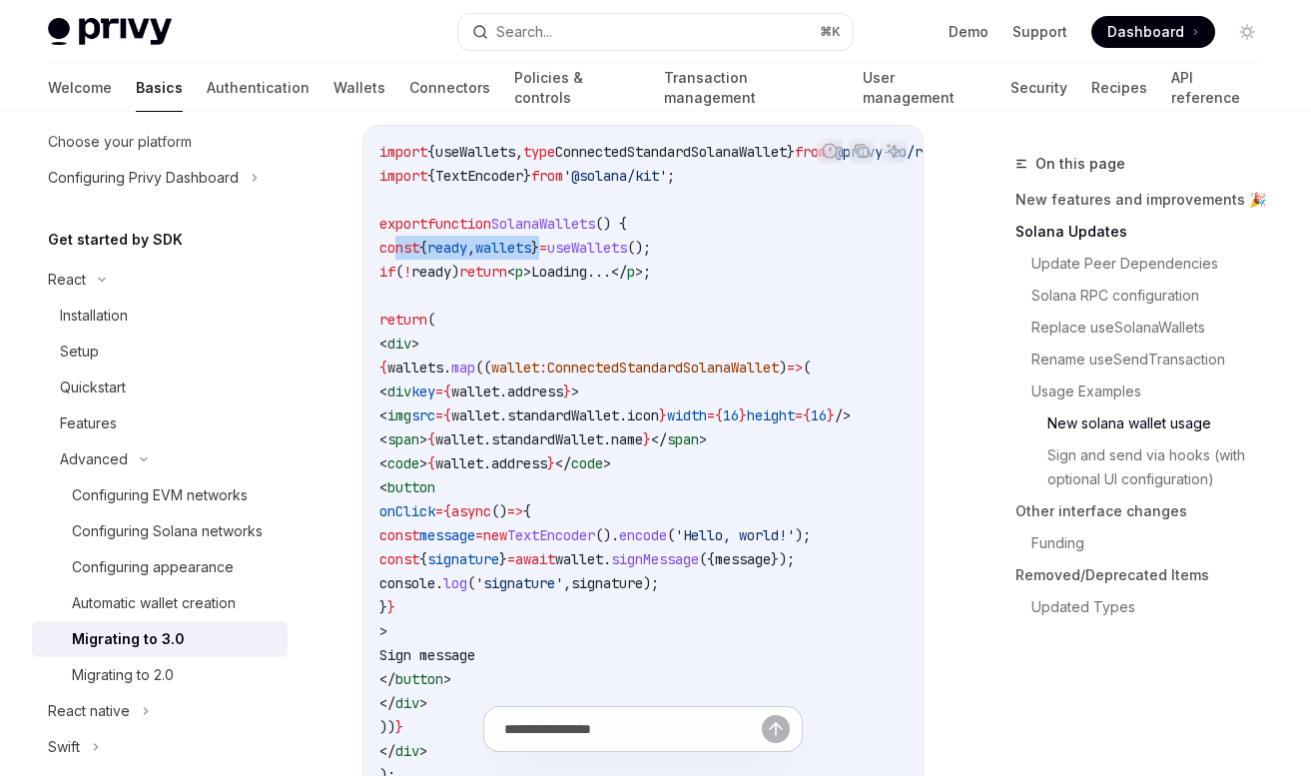
drag, startPoint x: 395, startPoint y: 247, endPoint x: 580, endPoint y: 251, distance: 185.8
click at [580, 251] on span "const { ready , wallets } = useWallets ();" at bounding box center [516, 248] width 272 height 18
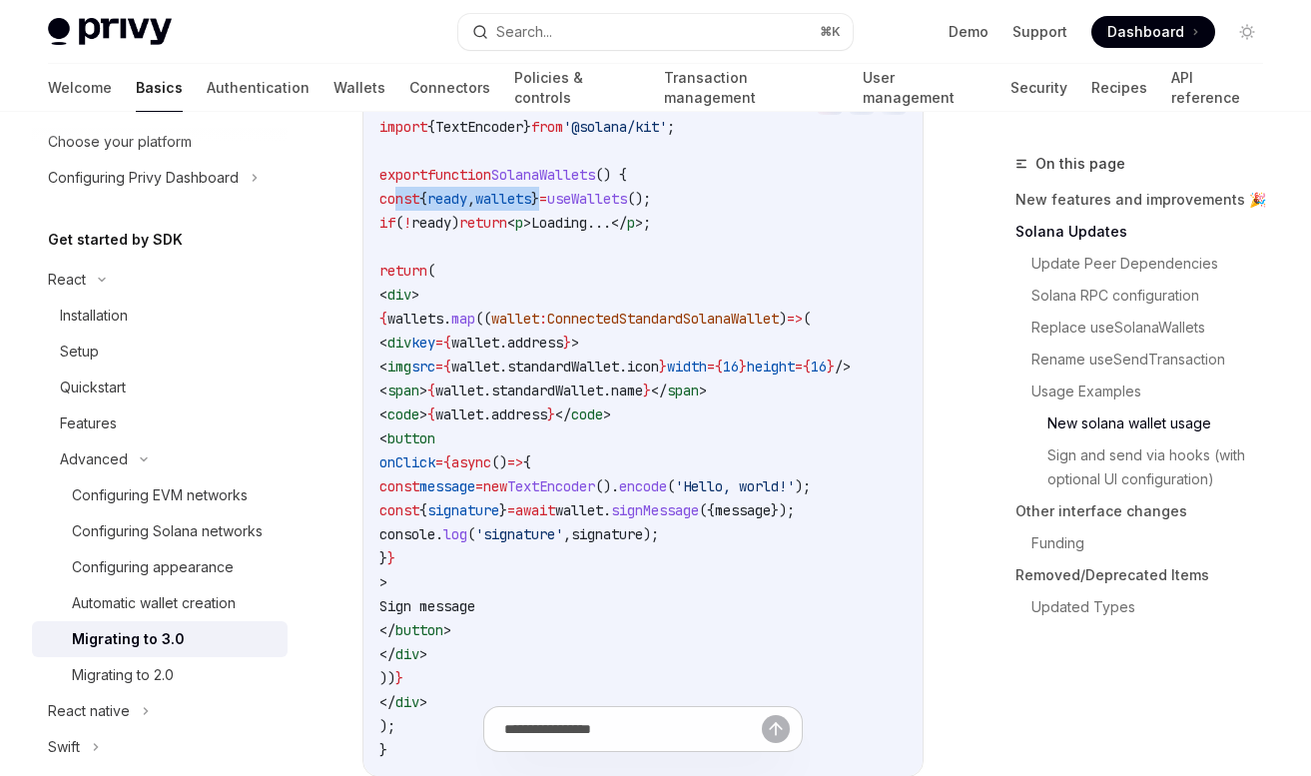
scroll to position [3829, 0]
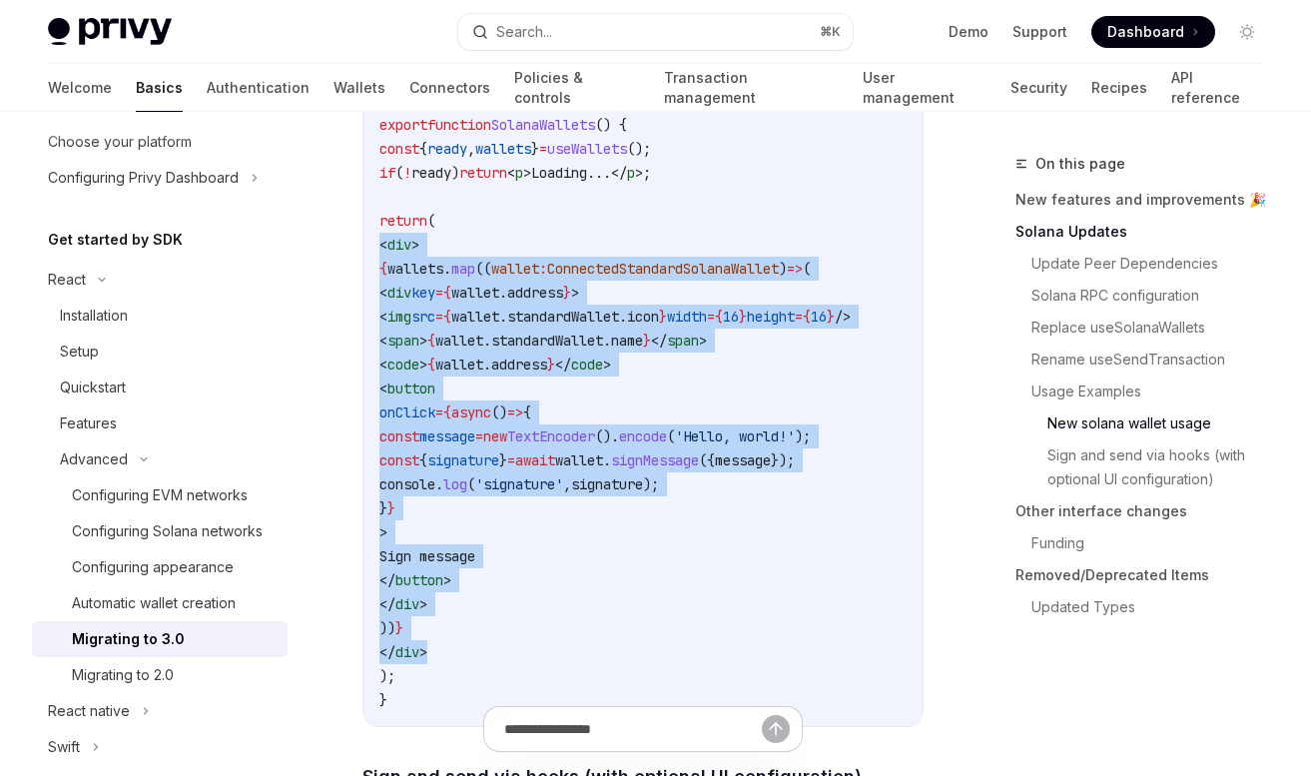
drag, startPoint x: 373, startPoint y: 336, endPoint x: 481, endPoint y: 659, distance: 341.5
click at [481, 659] on div "import { useWallets , type ConnectedStandardSolanaWallet } from '@privy-io/reac…" at bounding box center [643, 376] width 559 height 699
copy code "< div > { wallets . map (( wallet : ConnectedStandardSolanaWallet ) => ( < div …"
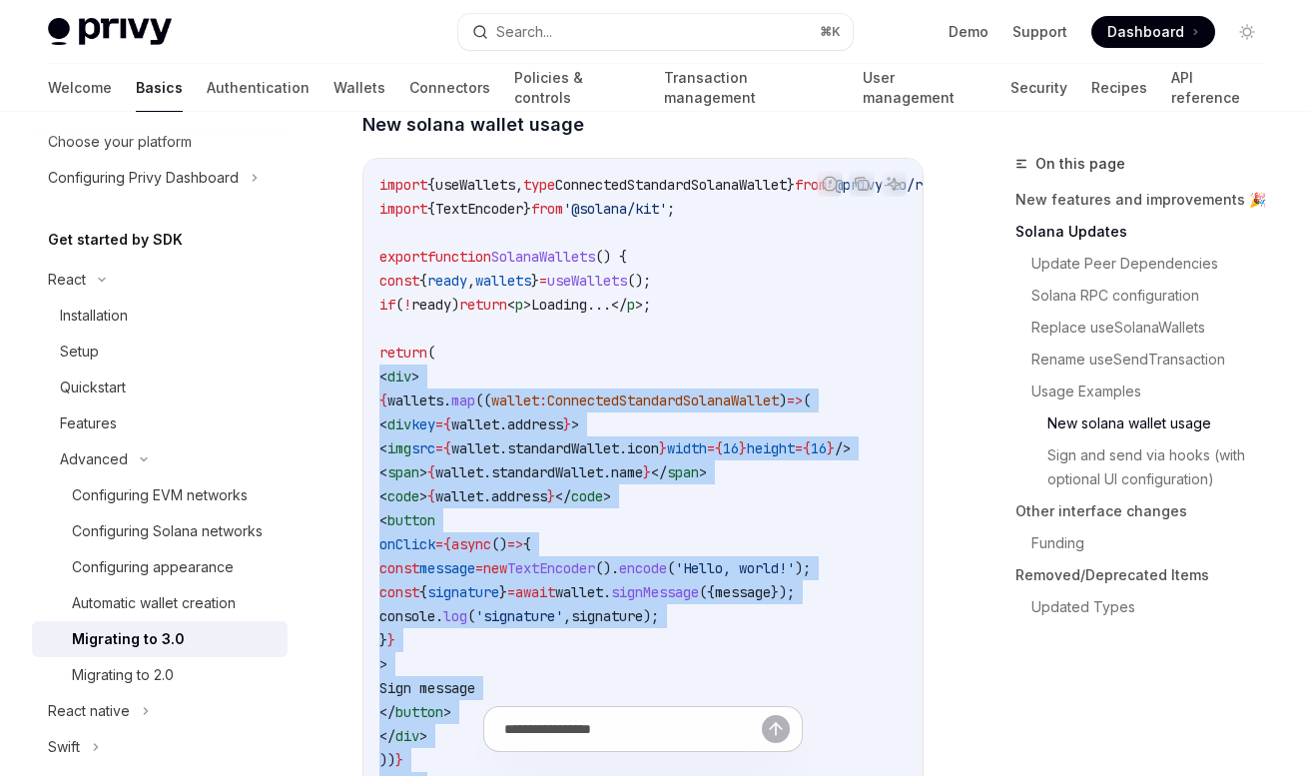
scroll to position [3698, 0]
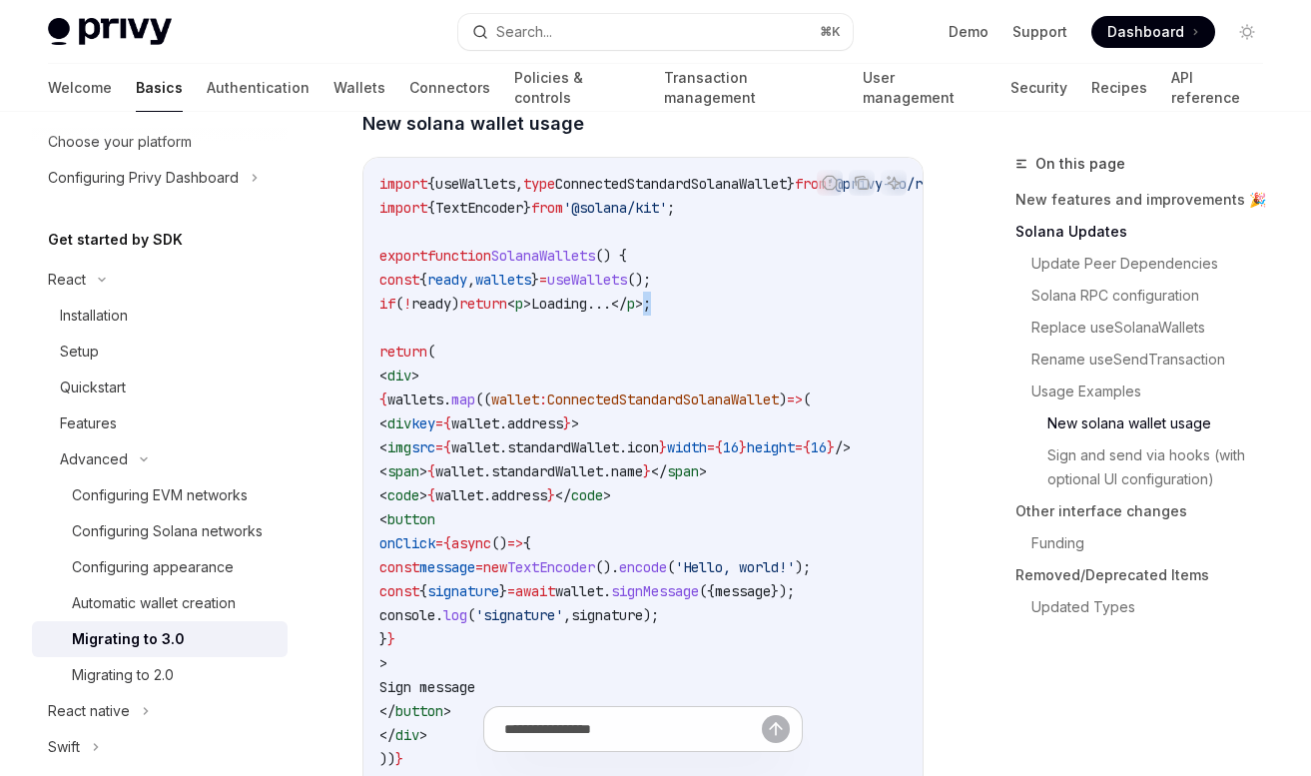
drag, startPoint x: 720, startPoint y: 298, endPoint x: 696, endPoint y: 298, distance: 24.0
click at [696, 298] on code "import { useWallets , type ConnectedStandardSolanaWallet } from '@privy-io/reac…" at bounding box center [775, 507] width 791 height 671
click at [719, 306] on code "import { useWallets , type ConnectedStandardSolanaWallet } from '@privy-io/reac…" at bounding box center [775, 507] width 791 height 671
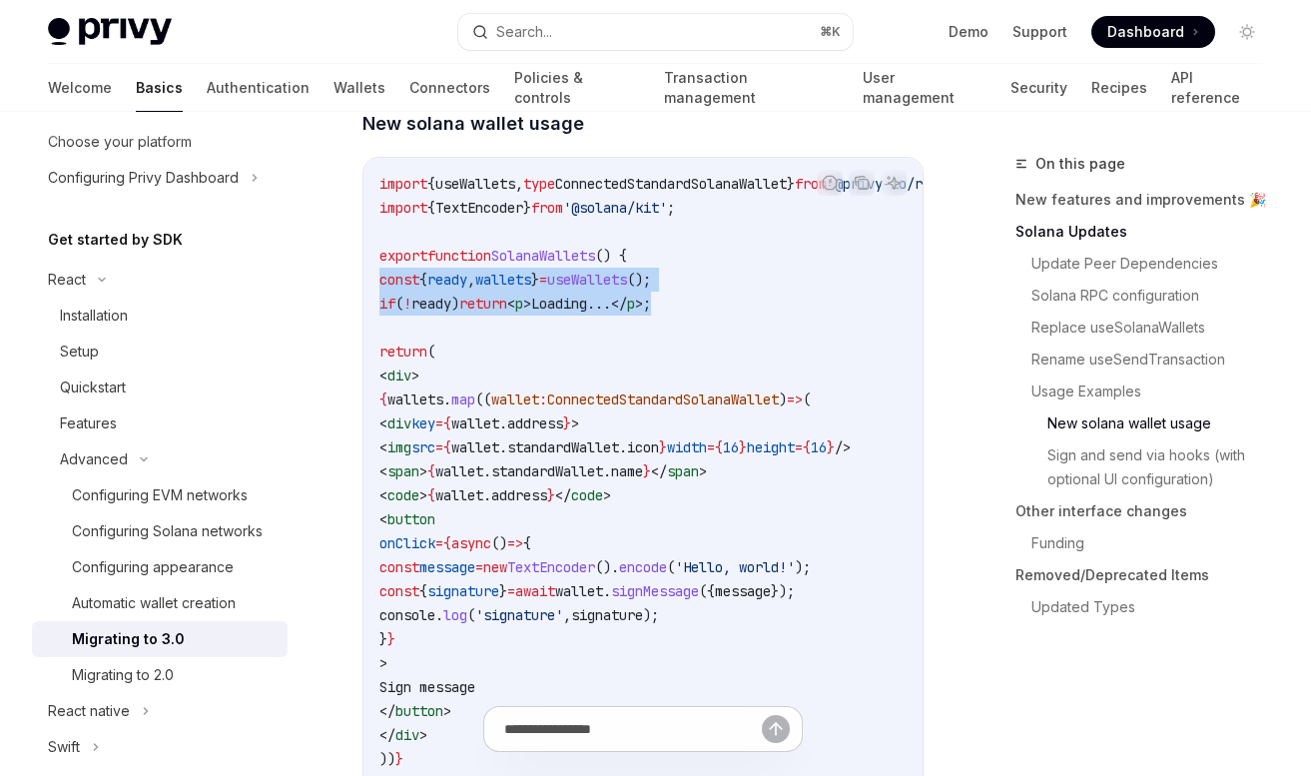
drag, startPoint x: 716, startPoint y: 302, endPoint x: 359, endPoint y: 278, distance: 358.4
click at [364, 278] on div "import { useWallets , type ConnectedStandardSolanaWallet } from '@privy-io/reac…" at bounding box center [643, 507] width 559 height 699
copy code "const { ready , wallets } = useWallets (); if ( ! ready ) return < p > Loading.…"
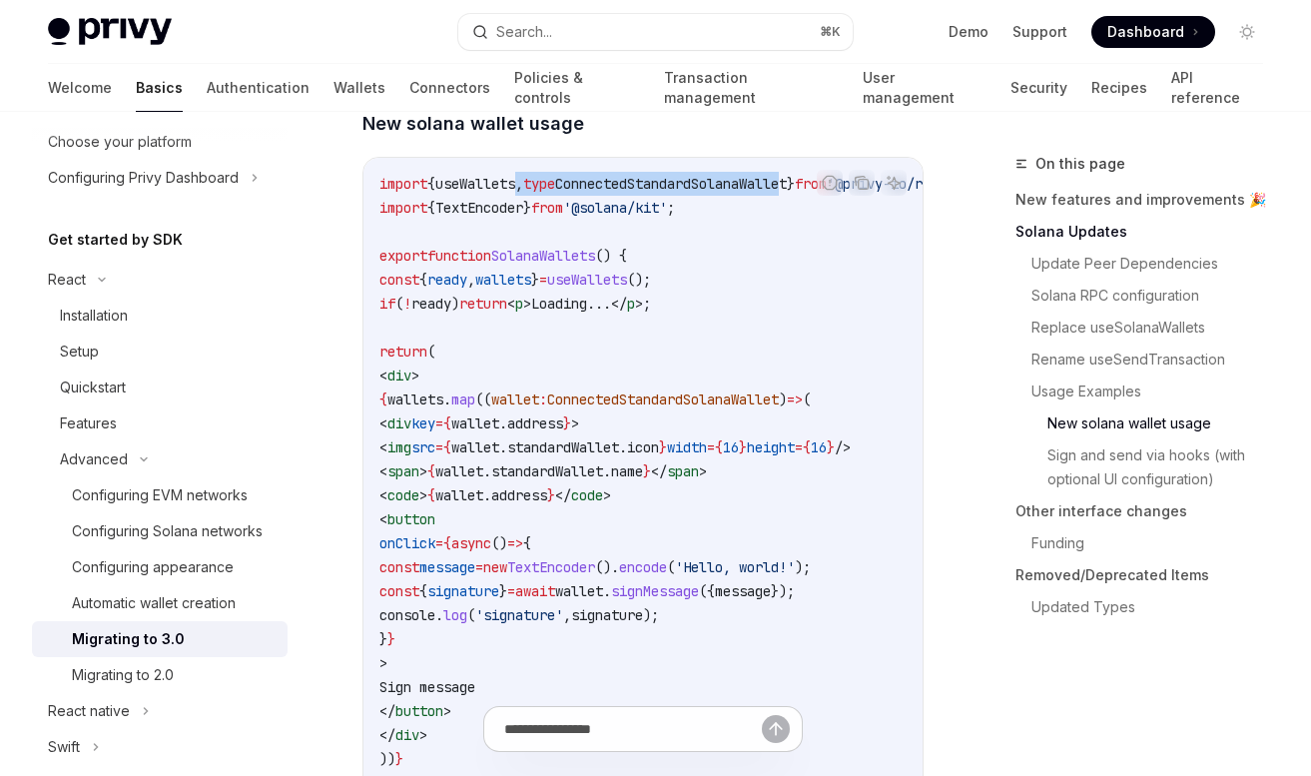
drag, startPoint x: 530, startPoint y: 187, endPoint x: 816, endPoint y: 183, distance: 285.7
click at [816, 183] on span "import { useWallets , type ConnectedStandardSolanaWallet } from '@privy-io/reac…" at bounding box center [751, 184] width 743 height 18
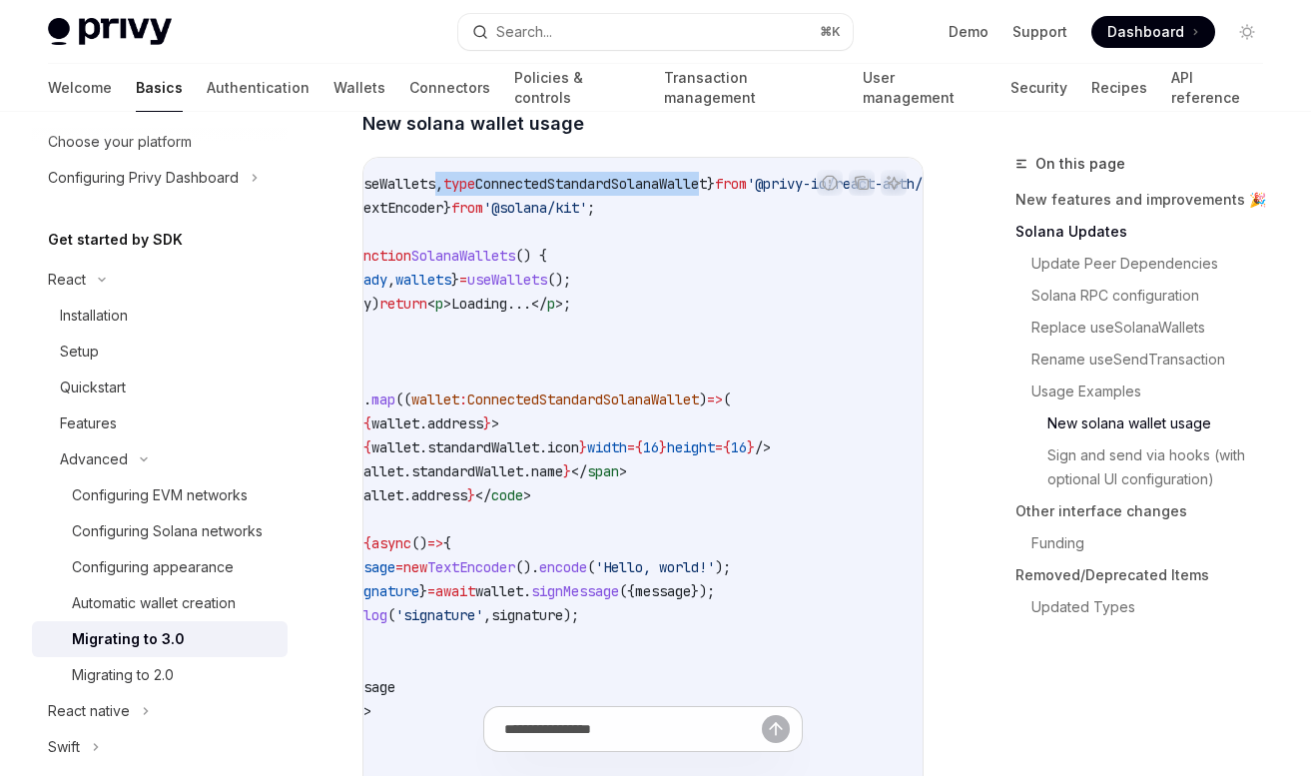
scroll to position [0, 82]
drag, startPoint x: 752, startPoint y: 186, endPoint x: 449, endPoint y: 188, distance: 302.7
click at [449, 188] on span "import { useWallets , type ConnectedStandardSolanaWallet } from '@privy-io/reac…" at bounding box center [669, 184] width 743 height 18
copy span ", type ConnectedStandardSolanaWallet"
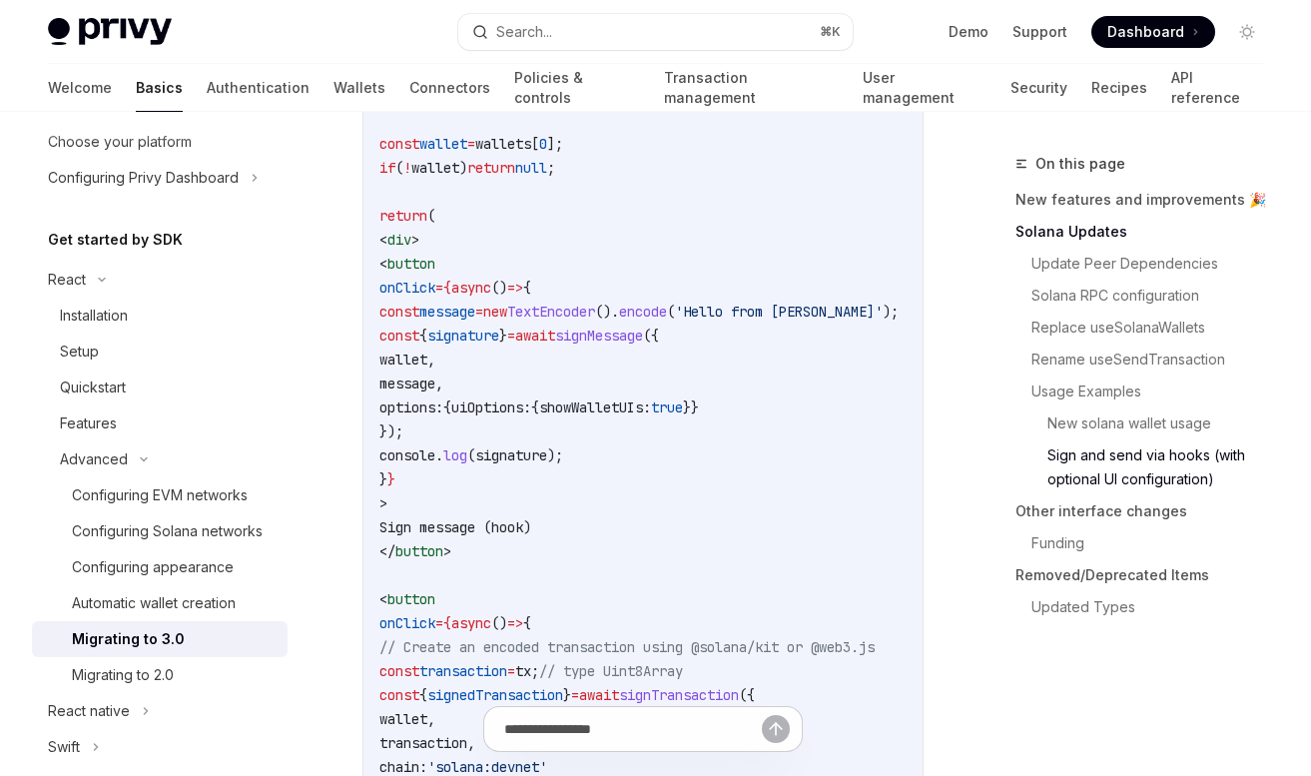
scroll to position [4791, 0]
